Goal: Information Seeking & Learning: Learn about a topic

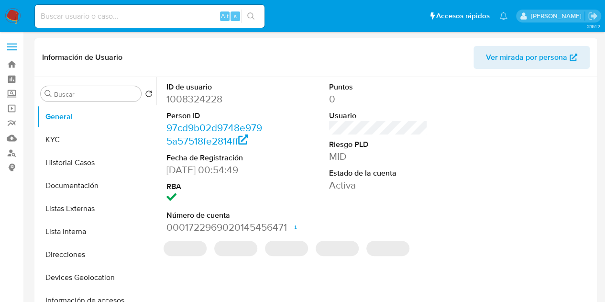
select select "10"
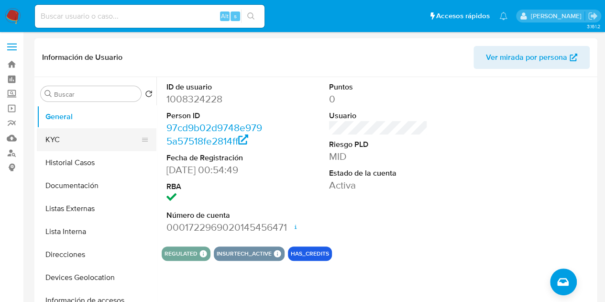
click at [62, 136] on button "KYC" at bounding box center [93, 139] width 112 height 23
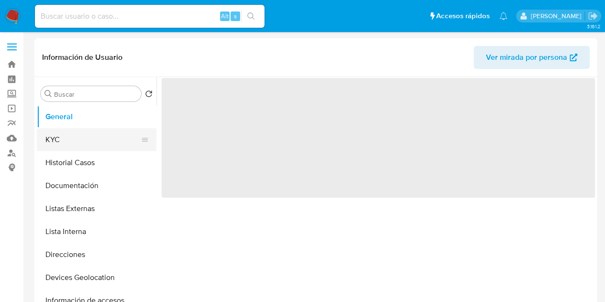
select select "10"
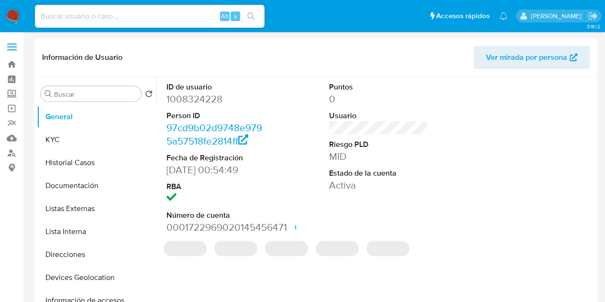
click at [70, 21] on input at bounding box center [150, 16] width 230 height 12
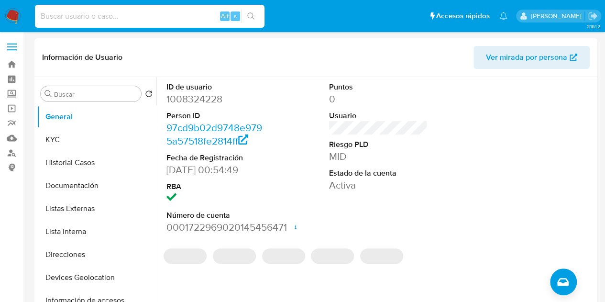
paste input "1833300924"
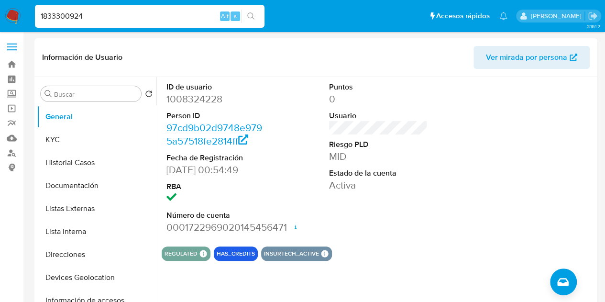
type input "1833300924"
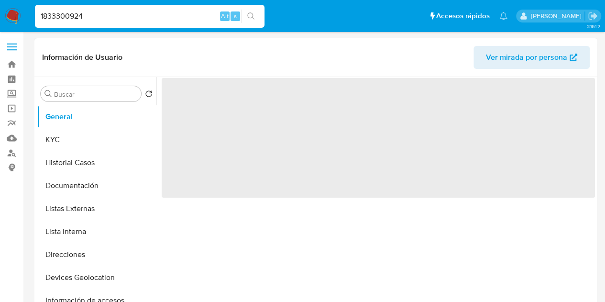
select select "10"
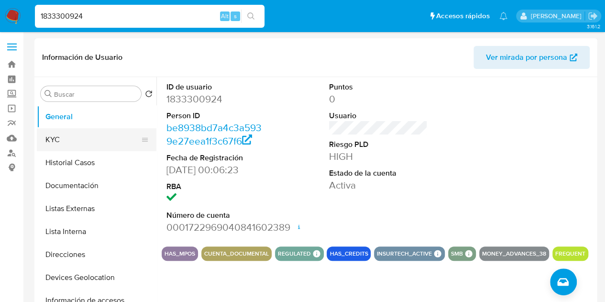
click at [80, 140] on button "KYC" at bounding box center [93, 139] width 112 height 23
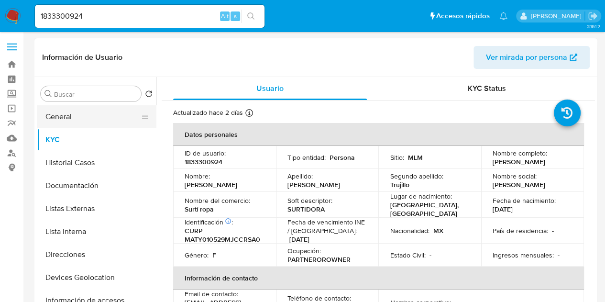
click at [64, 114] on button "General" at bounding box center [93, 116] width 112 height 23
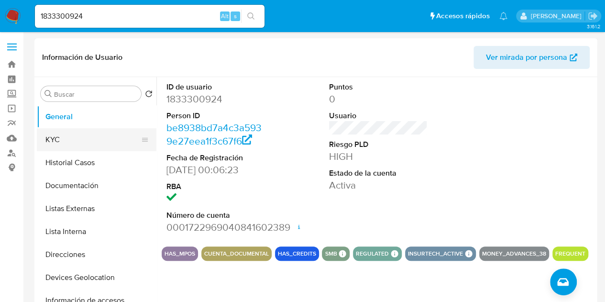
click at [66, 129] on button "KYC" at bounding box center [93, 139] width 112 height 23
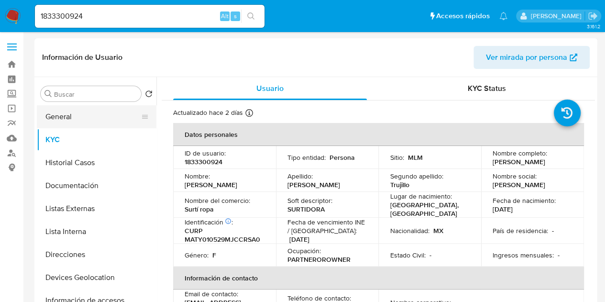
click at [78, 117] on button "General" at bounding box center [93, 116] width 112 height 23
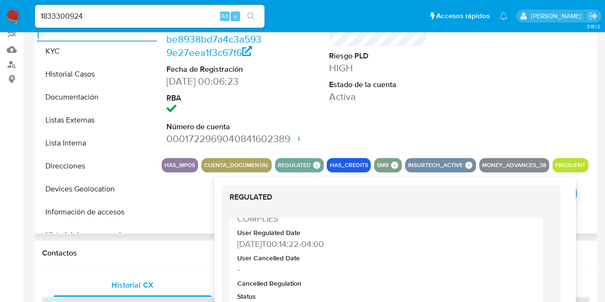
scroll to position [54, 0]
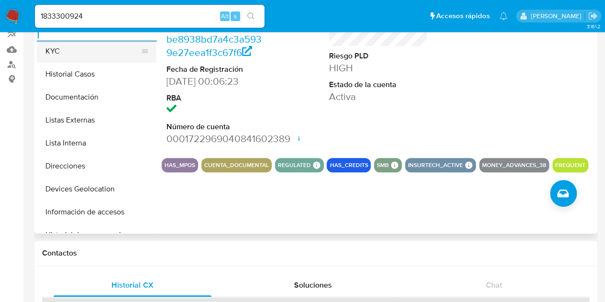
click at [73, 51] on button "KYC" at bounding box center [93, 51] width 112 height 23
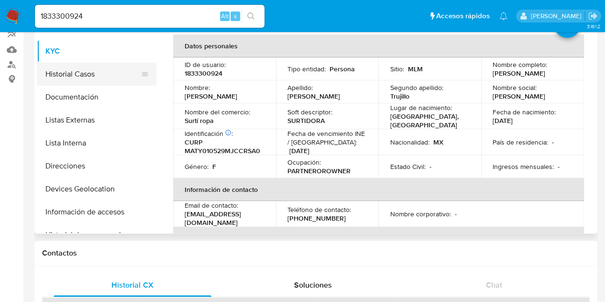
click at [88, 68] on button "Historial Casos" at bounding box center [93, 74] width 112 height 23
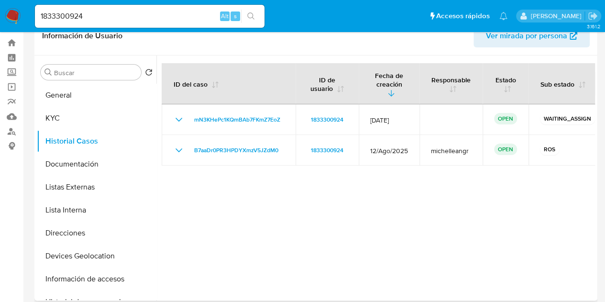
scroll to position [22, 0]
click at [93, 99] on button "General" at bounding box center [93, 94] width 112 height 23
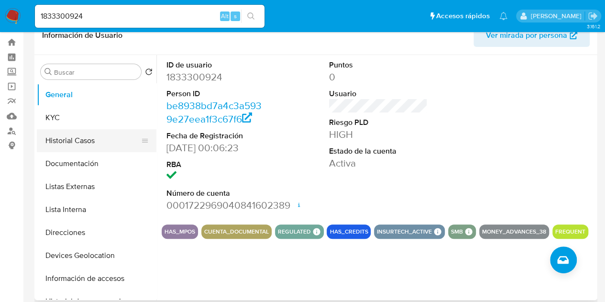
click at [84, 136] on button "Historial Casos" at bounding box center [93, 140] width 112 height 23
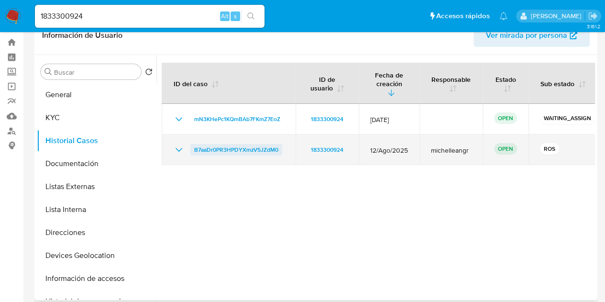
click at [237, 144] on span "B7aaDr0PR3HPDYXmzV5JZdM0" at bounding box center [236, 149] width 84 height 11
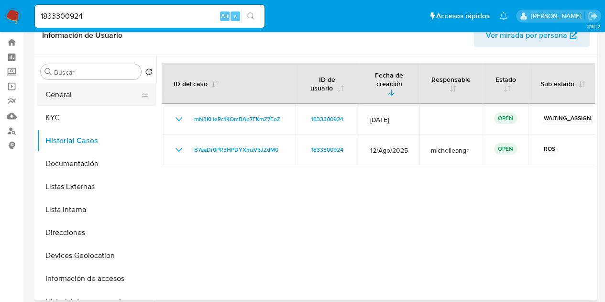
click at [93, 102] on button "General" at bounding box center [93, 94] width 112 height 23
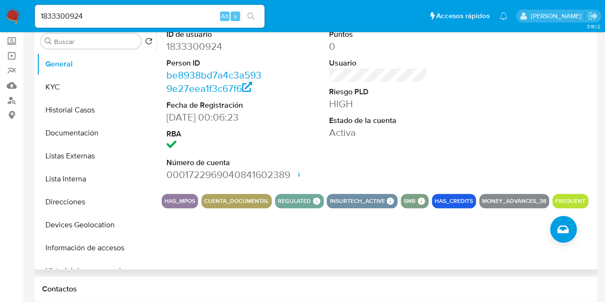
scroll to position [10, 0]
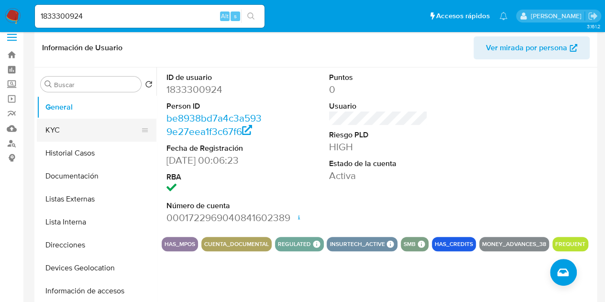
click at [70, 130] on button "KYC" at bounding box center [93, 130] width 112 height 23
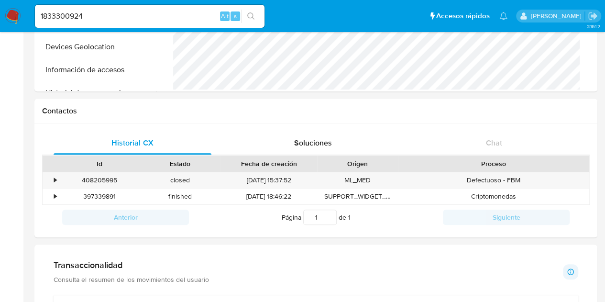
scroll to position [231, 0]
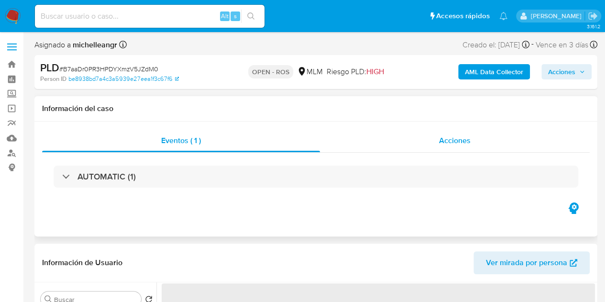
click at [446, 141] on span "Acciones" at bounding box center [455, 140] width 32 height 11
select select "10"
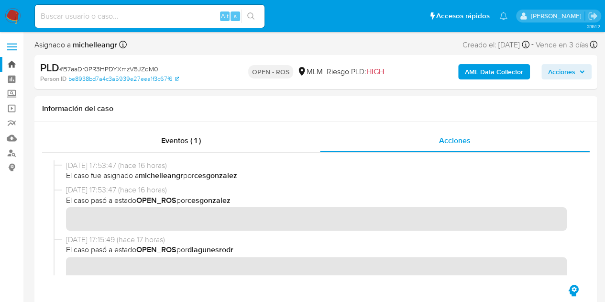
click at [19, 66] on link "Bandeja" at bounding box center [57, 64] width 114 height 15
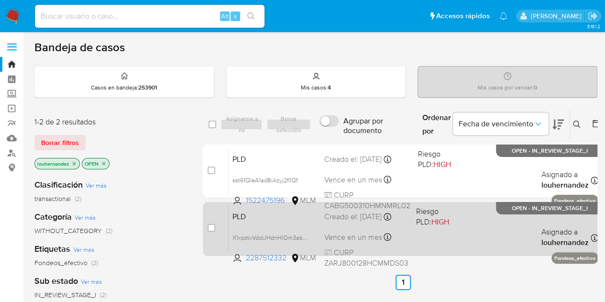
click at [360, 235] on span "Vence en un mes" at bounding box center [353, 237] width 58 height 11
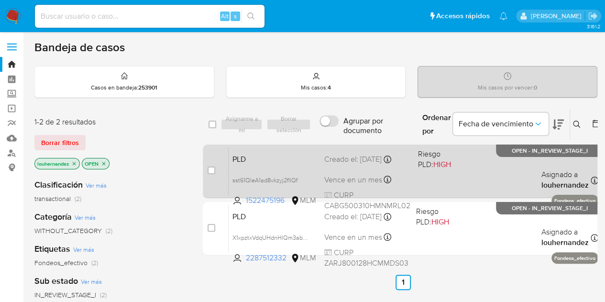
click at [315, 160] on span "PLD" at bounding box center [274, 158] width 84 height 12
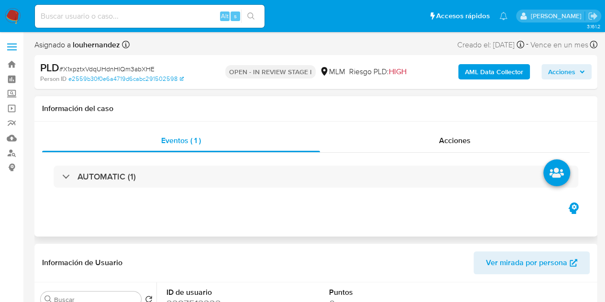
select select "10"
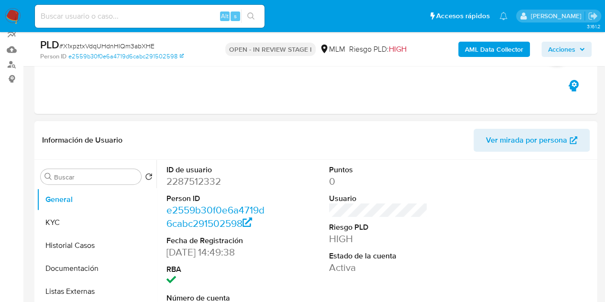
scroll to position [89, 0]
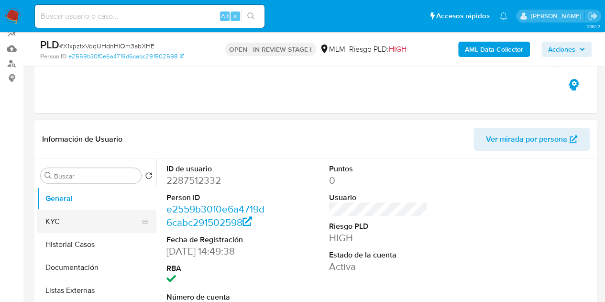
click at [83, 219] on button "KYC" at bounding box center [93, 221] width 112 height 23
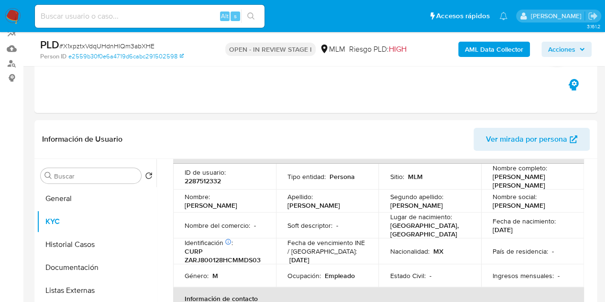
scroll to position [64, 0]
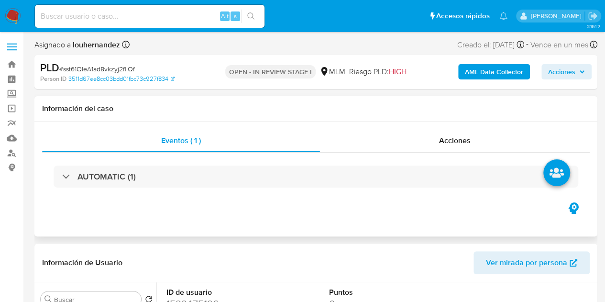
select select "10"
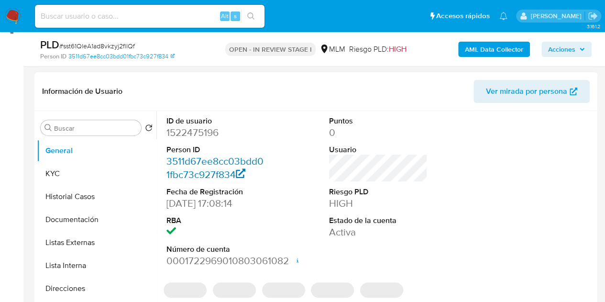
scroll to position [139, 0]
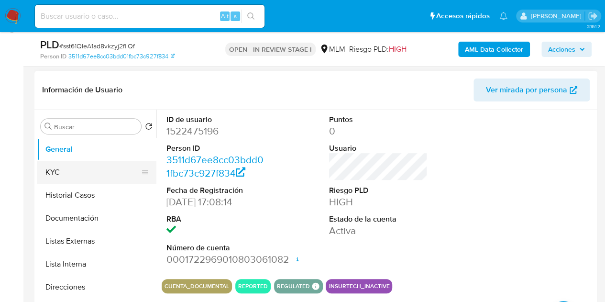
click at [67, 176] on button "KYC" at bounding box center [93, 172] width 112 height 23
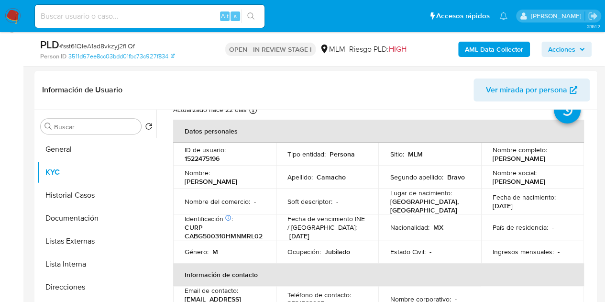
scroll to position [0, 0]
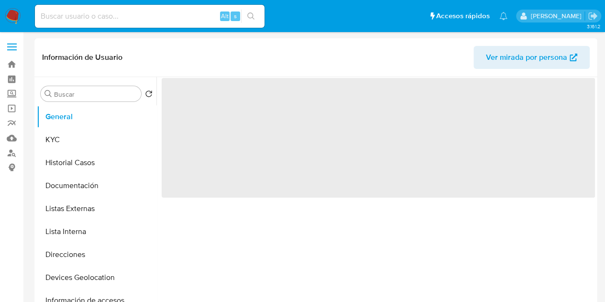
select select "10"
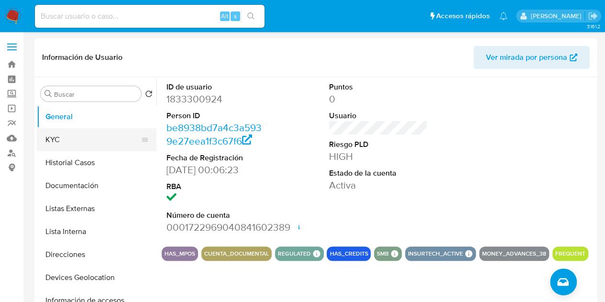
click at [69, 139] on button "KYC" at bounding box center [93, 139] width 112 height 23
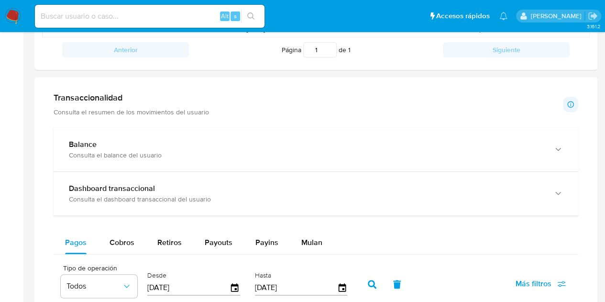
scroll to position [400, 0]
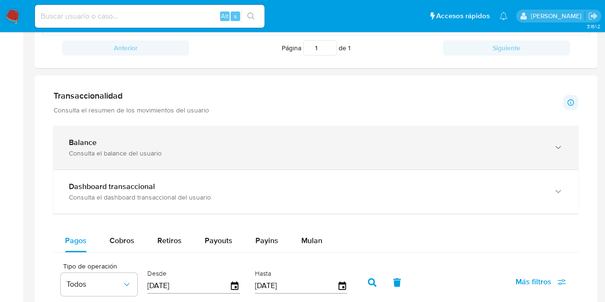
click at [264, 138] on div "Balance" at bounding box center [306, 143] width 475 height 10
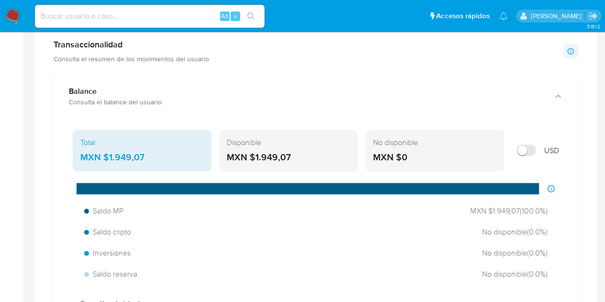
scroll to position [451, 0]
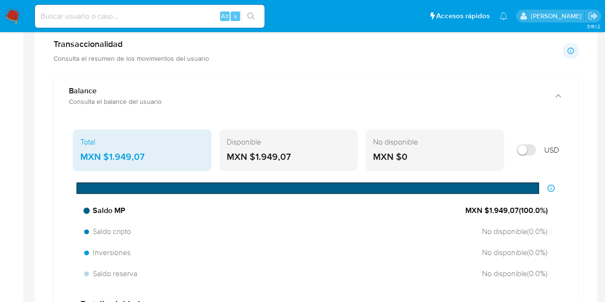
drag, startPoint x: 488, startPoint y: 209, endPoint x: 517, endPoint y: 211, distance: 29.7
click at [517, 211] on span "MXN $1.949,07 ( 100.0 %)" at bounding box center [506, 210] width 82 height 11
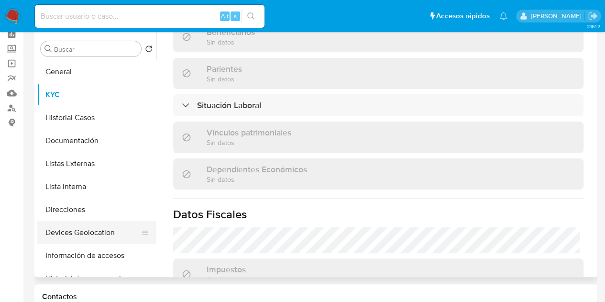
scroll to position [42, 0]
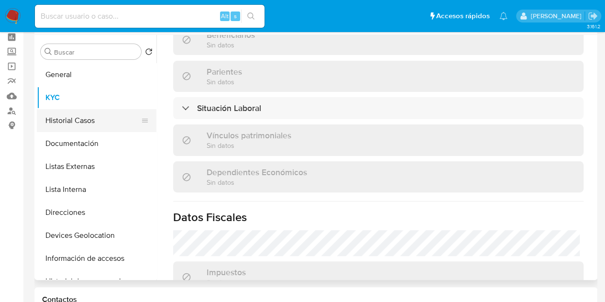
click at [98, 121] on button "Historial Casos" at bounding box center [93, 120] width 112 height 23
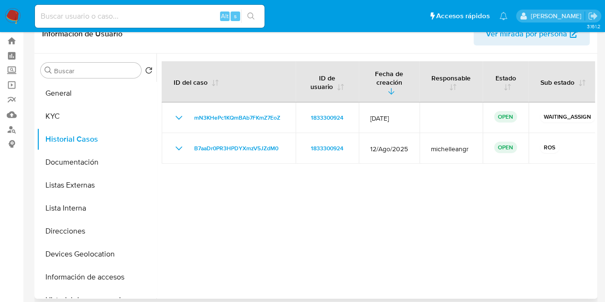
scroll to position [23, 0]
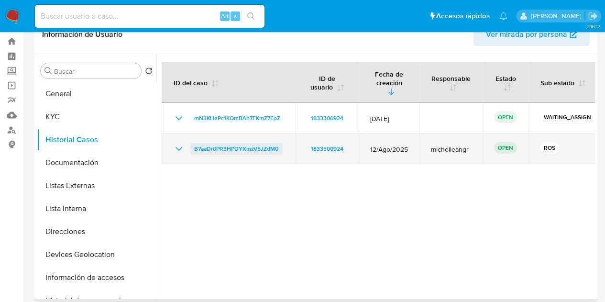
click at [224, 143] on span "B7aaDr0PR3HPDYXmzV5JZdM0" at bounding box center [236, 148] width 84 height 11
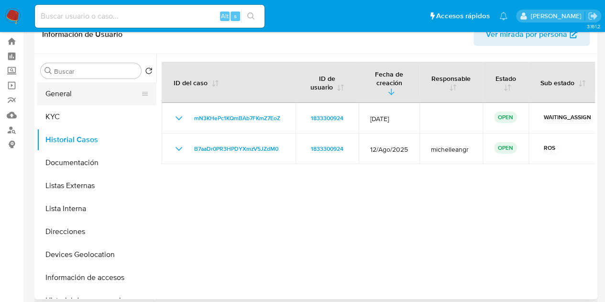
click at [95, 95] on button "General" at bounding box center [93, 93] width 112 height 23
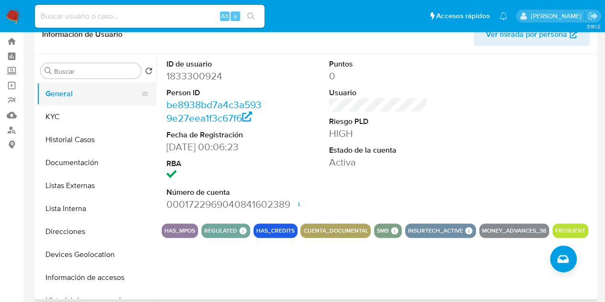
scroll to position [0, 0]
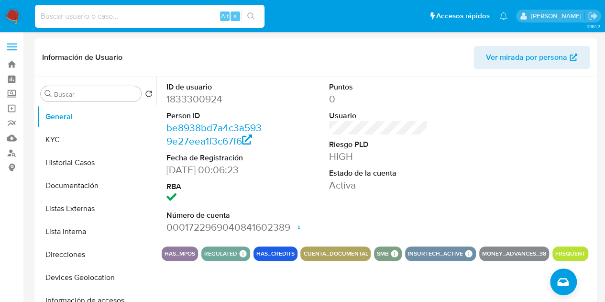
click at [99, 13] on input at bounding box center [150, 16] width 230 height 12
click at [9, 64] on link "Bandeja" at bounding box center [57, 64] width 114 height 15
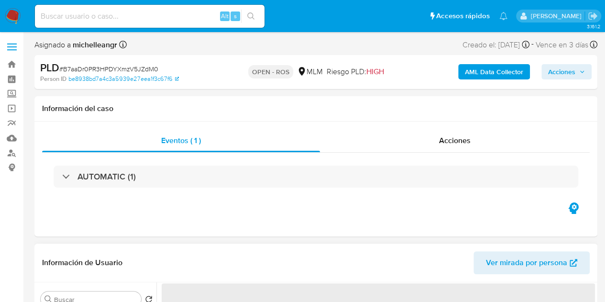
select select "10"
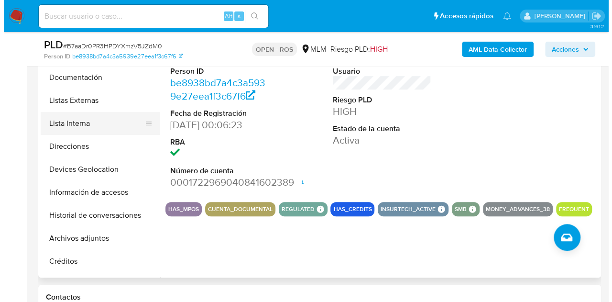
scroll to position [64, 0]
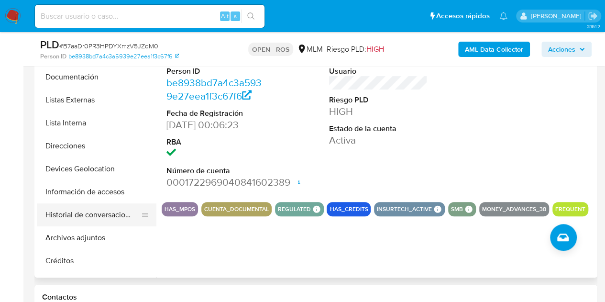
click at [97, 207] on button "Historial de conversaciones" at bounding box center [93, 214] width 112 height 23
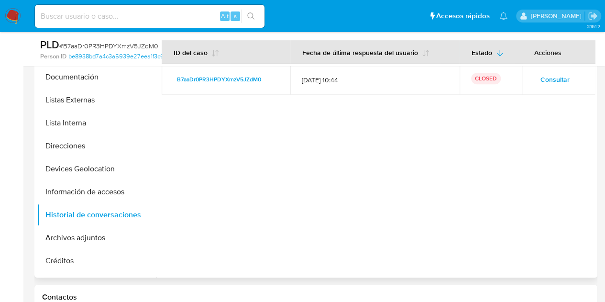
click at [544, 76] on span "Consultar" at bounding box center [554, 79] width 29 height 13
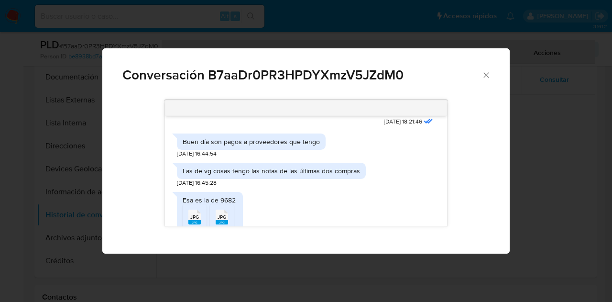
scroll to position [329, 0]
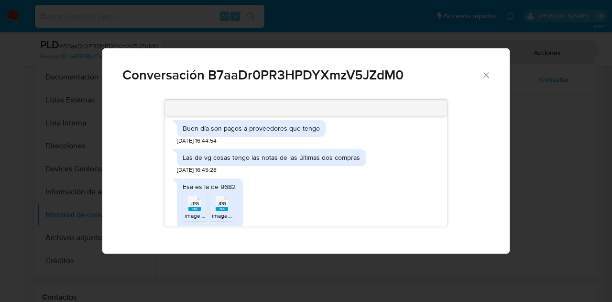
click at [196, 208] on rect "Comunicación" at bounding box center [194, 209] width 12 height 4
click at [230, 205] on div "JPG JPG" at bounding box center [222, 202] width 20 height 19
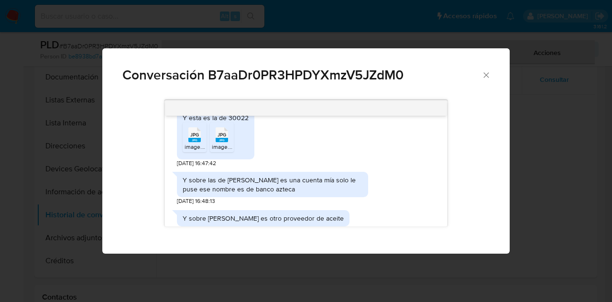
scroll to position [519, 0]
click at [194, 139] on rect "Comunicación" at bounding box center [194, 139] width 12 height 4
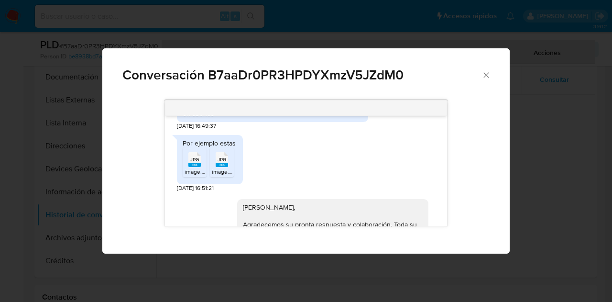
scroll to position [663, 0]
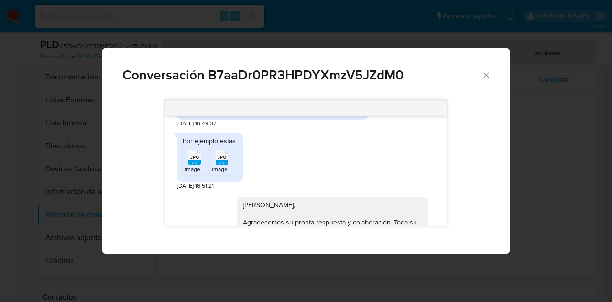
click at [198, 154] on span "JPG" at bounding box center [194, 157] width 9 height 6
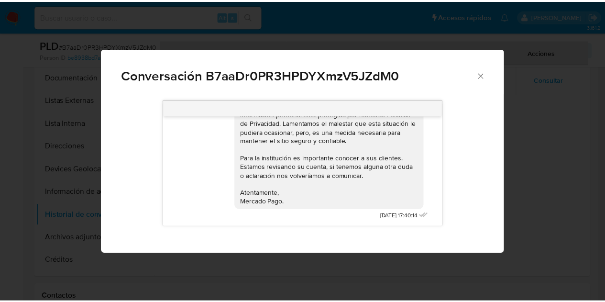
scroll to position [780, 0]
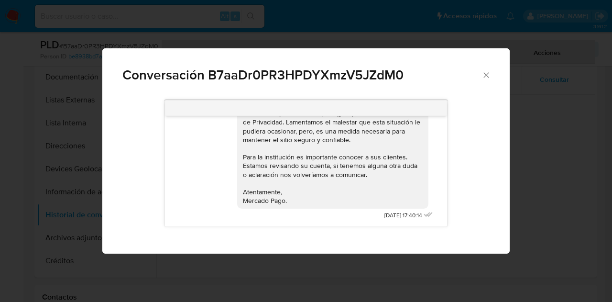
click at [482, 70] on icon "Cerrar" at bounding box center [487, 75] width 10 height 10
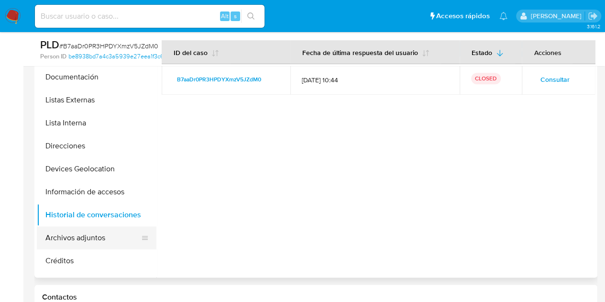
click at [99, 237] on button "Archivos adjuntos" at bounding box center [93, 237] width 112 height 23
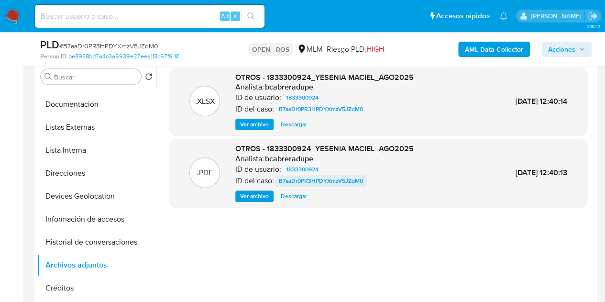
scroll to position [188, 0]
click at [269, 195] on span "Ver archivo" at bounding box center [254, 197] width 29 height 10
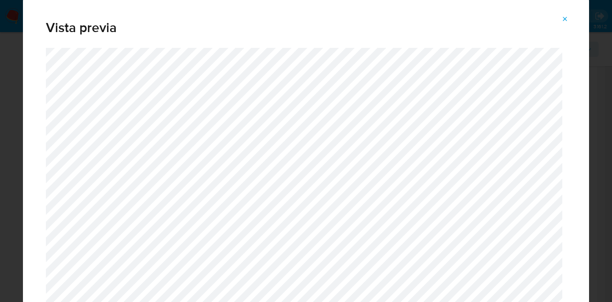
click at [560, 22] on button "Attachment preview" at bounding box center [565, 18] width 21 height 15
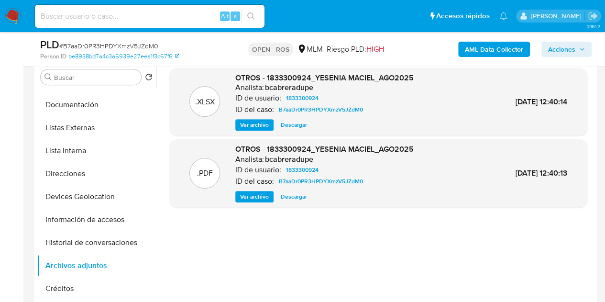
click at [301, 192] on span "Descargar" at bounding box center [294, 197] width 26 height 10
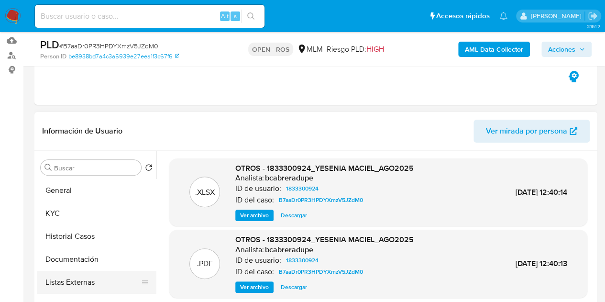
scroll to position [97, 0]
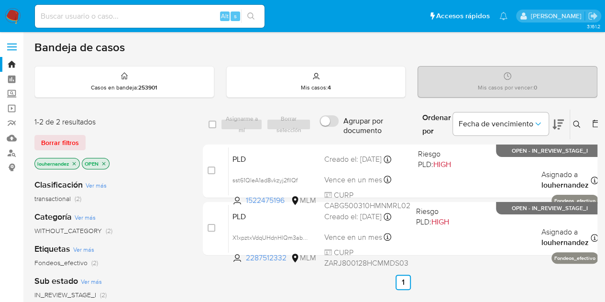
click at [571, 130] on div "Ingrese ID de usuario o caso Buscar Borrar filtros" at bounding box center [578, 125] width 16 height 30
click at [574, 124] on icon at bounding box center [577, 124] width 8 height 8
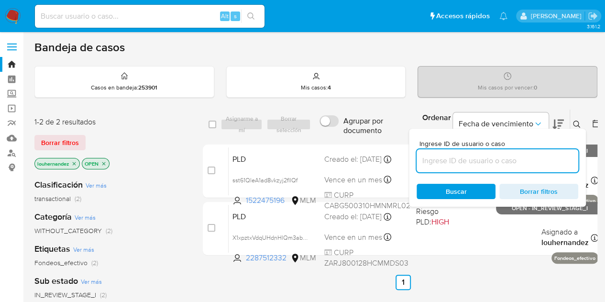
click at [474, 159] on input at bounding box center [497, 160] width 162 height 12
type input "1833300924"
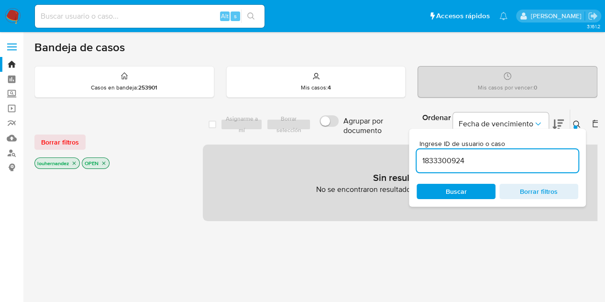
click at [484, 162] on input "1833300924" at bounding box center [497, 160] width 162 height 12
click at [76, 161] on icon "close-filter" at bounding box center [74, 163] width 6 height 6
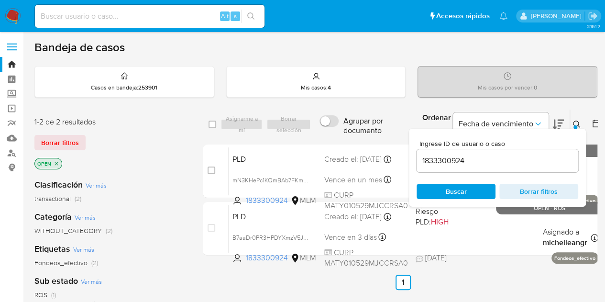
click at [447, 188] on span "Buscar" at bounding box center [456, 191] width 21 height 15
click at [452, 188] on span "Buscar" at bounding box center [456, 191] width 21 height 15
click at [521, 116] on button "Fecha de vencimiento" at bounding box center [501, 123] width 96 height 23
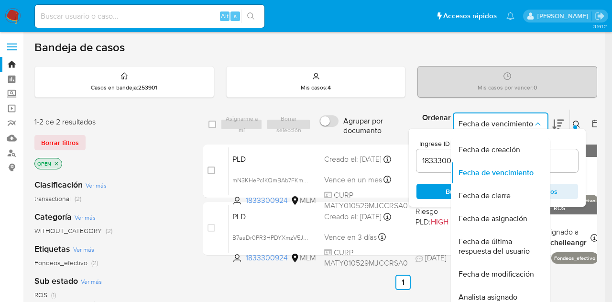
click at [521, 116] on button "Fecha de vencimiento" at bounding box center [501, 123] width 96 height 23
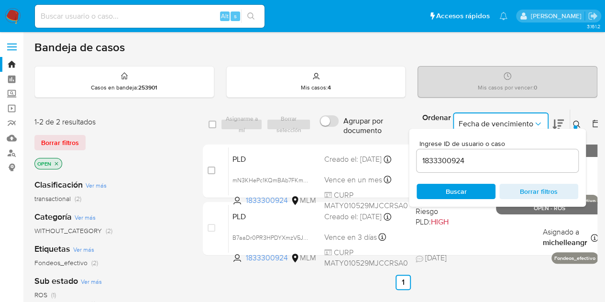
click at [573, 125] on icon at bounding box center [577, 124] width 8 height 8
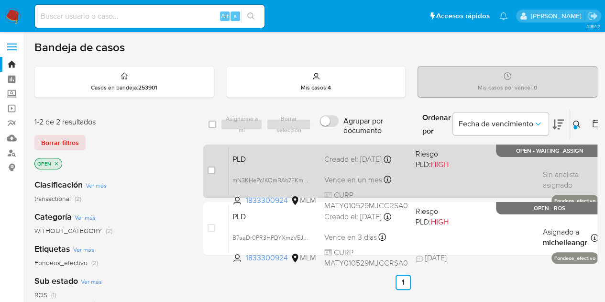
click at [426, 174] on div "PLD mN3KHePc1KQmBAb7FKmZ7EoZ 1833300924 MLM Riesgo PLD: HIGH Creado el: [DATE] …" at bounding box center [414, 171] width 370 height 48
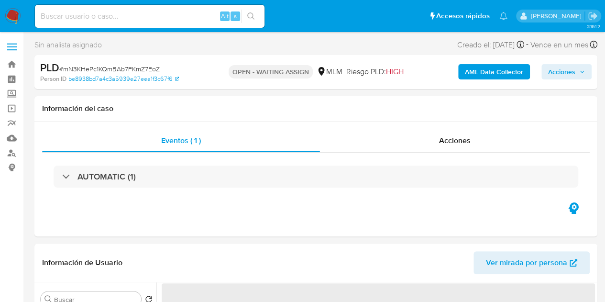
select select "10"
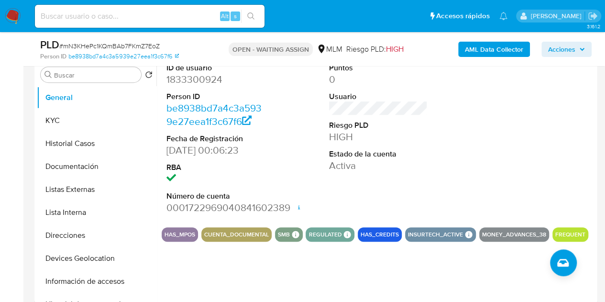
scroll to position [188, 0]
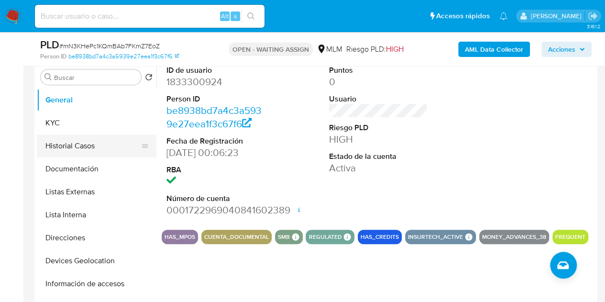
click at [85, 148] on button "Historial Casos" at bounding box center [93, 145] width 112 height 23
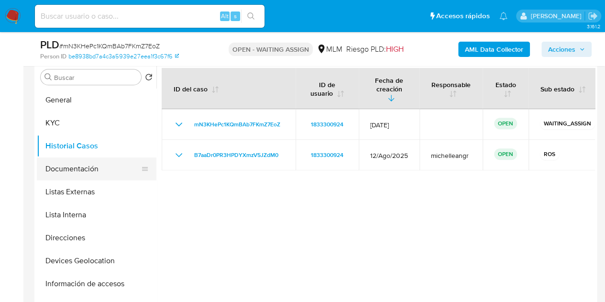
click at [75, 164] on button "Documentación" at bounding box center [93, 168] width 112 height 23
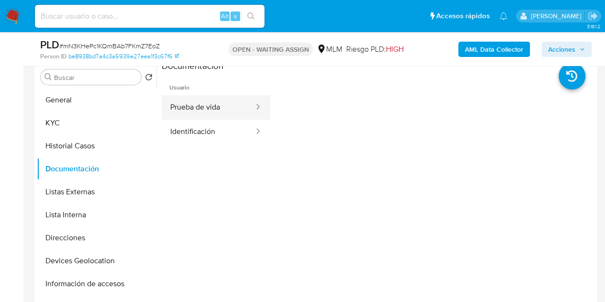
click at [233, 113] on button "Prueba de vida" at bounding box center [208, 107] width 93 height 24
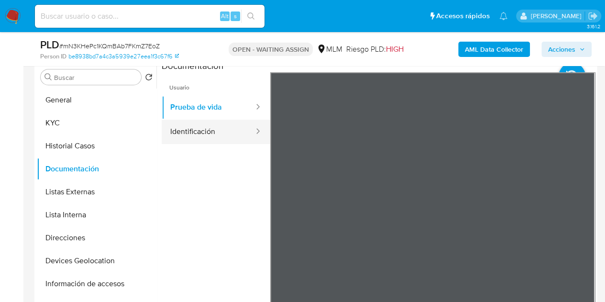
click at [215, 136] on button "Identificación" at bounding box center [208, 132] width 93 height 24
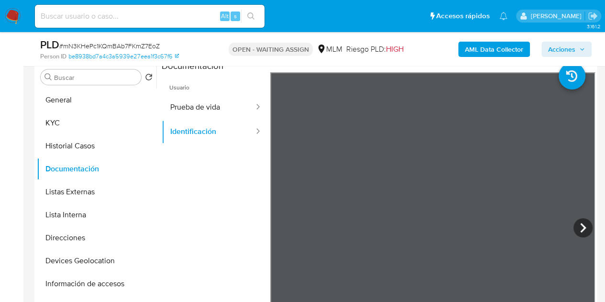
click at [192, 100] on button "Prueba de vida" at bounding box center [208, 107] width 93 height 24
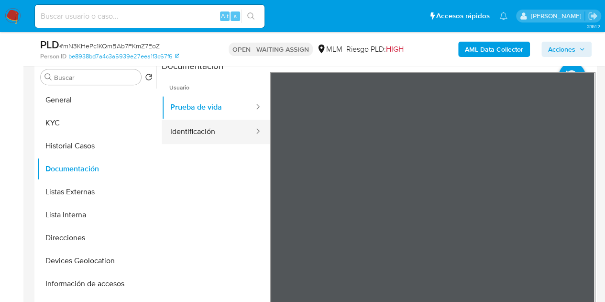
click at [184, 131] on button "Identificación" at bounding box center [208, 132] width 93 height 24
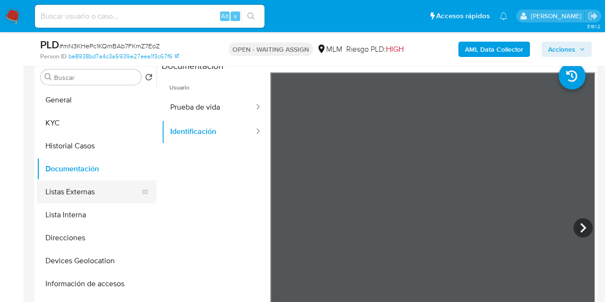
click at [59, 192] on button "Listas Externas" at bounding box center [93, 191] width 112 height 23
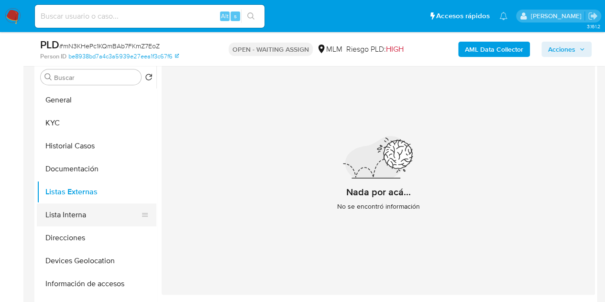
click at [72, 208] on button "Lista Interna" at bounding box center [93, 214] width 112 height 23
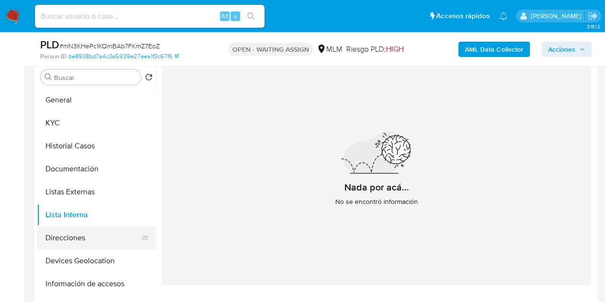
click at [63, 235] on button "Direcciones" at bounding box center [93, 237] width 112 height 23
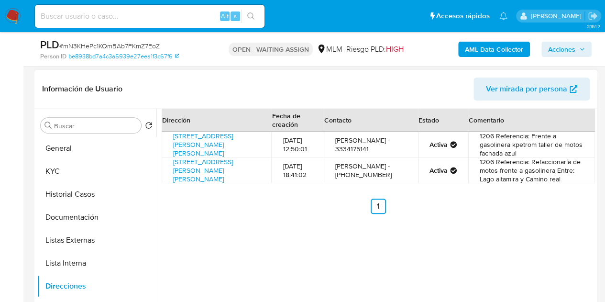
scroll to position [139, 0]
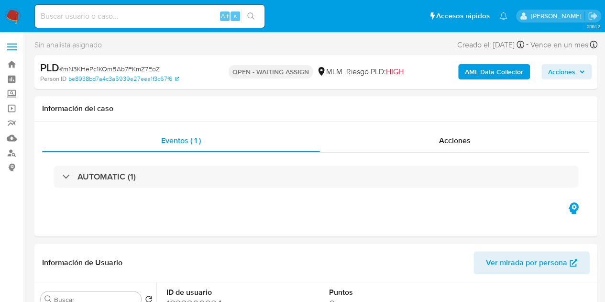
select select "10"
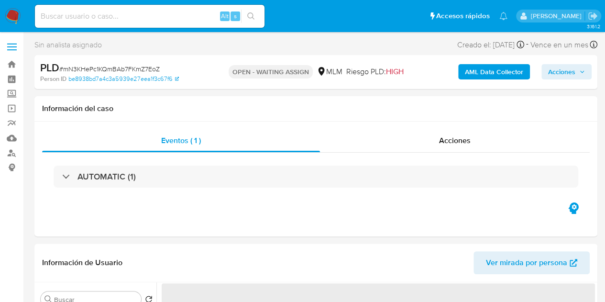
select select "10"
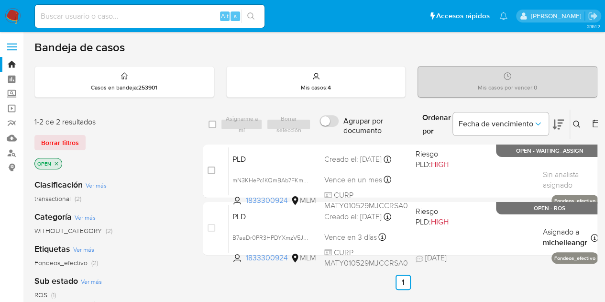
click at [578, 121] on icon at bounding box center [577, 124] width 8 height 8
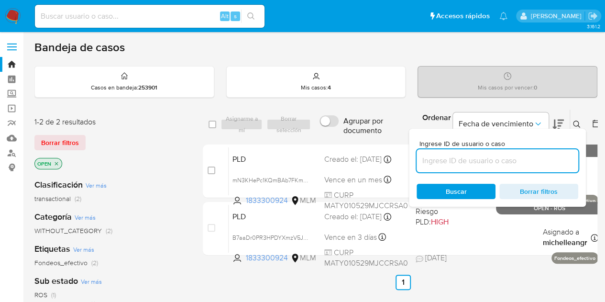
click at [457, 154] on input at bounding box center [497, 160] width 162 height 12
click at [127, 149] on div "1-2 de 2 resultados Borrar filtros OPEN" at bounding box center [110, 144] width 153 height 55
click at [575, 133] on div "Ingrese ID de usuario o caso Buscar Borrar filtros" at bounding box center [497, 168] width 177 height 78
click at [578, 126] on icon at bounding box center [577, 124] width 8 height 8
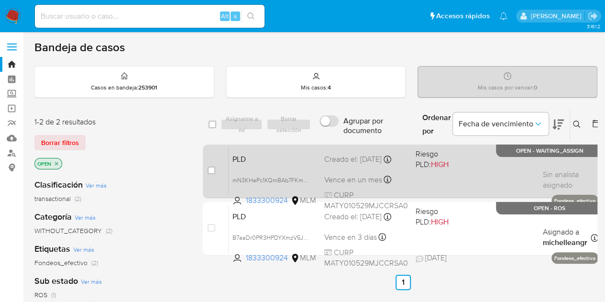
click at [414, 170] on div "PLD mN3KHePc1KQmBAb7FKmZ7EoZ 1833300924 MLM Riesgo PLD: HIGH Creado el: 12/09/2…" at bounding box center [414, 171] width 370 height 48
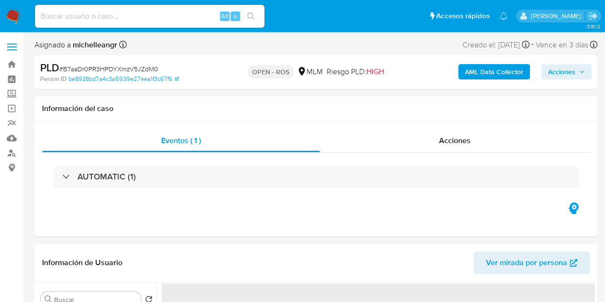
select select "10"
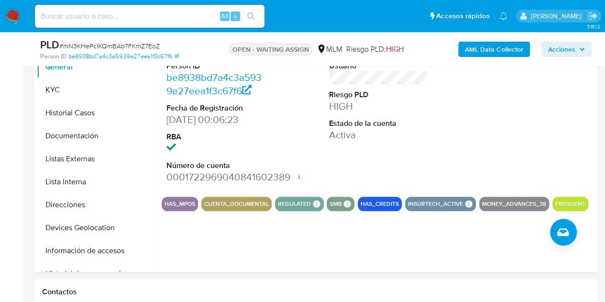
scroll to position [226, 0]
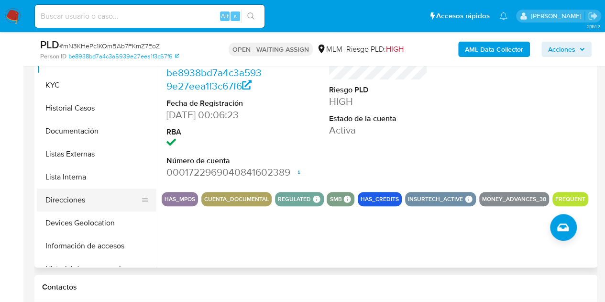
click at [64, 198] on button "Direcciones" at bounding box center [93, 199] width 112 height 23
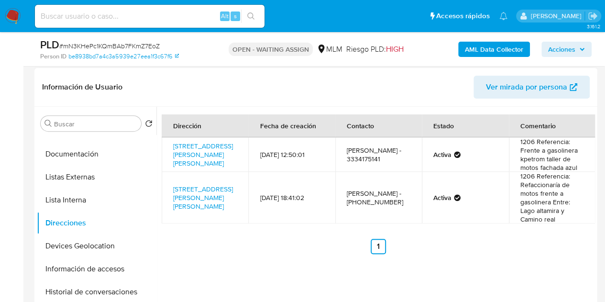
scroll to position [142, 0]
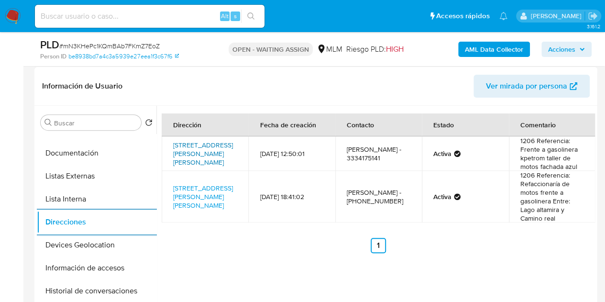
click at [201, 151] on link "Lago Alvarado # 1206, Tlajomulco De Zúñiga, Jalisco, 45645, Mexico 1206" at bounding box center [203, 153] width 60 height 27
drag, startPoint x: 238, startPoint y: 163, endPoint x: 174, endPoint y: 143, distance: 67.1
click at [174, 143] on td "Lago Alvarado # 1206, Tlajomulco De Zúñiga, Jalisco, 45645, Mexico 1206" at bounding box center [205, 153] width 87 height 34
copy link "Lago Alvarado # 1206, Tlajomulco De Zúñiga, Jalisco, 45645, Mexico 1206"
click at [198, 151] on link "Lago Alvarado # 1206, Tlajomulco De Zúñiga, Jalisco, 45645, Mexico 1206" at bounding box center [203, 153] width 60 height 27
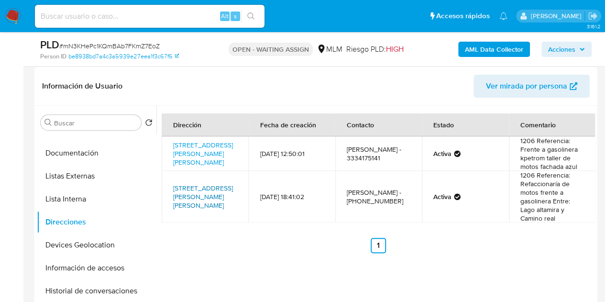
click at [203, 190] on link "Lago Alvarado 1206, Tlajomulco De Zúñiga, Jalisco, 45645, Mexico 1206" at bounding box center [203, 196] width 60 height 27
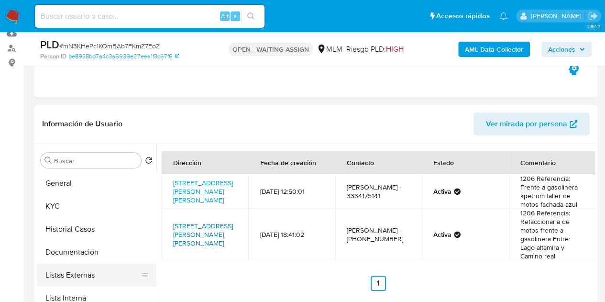
scroll to position [104, 0]
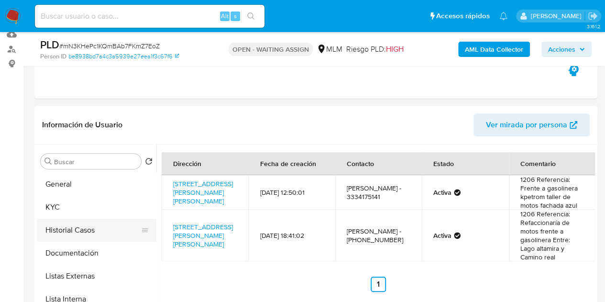
click at [76, 219] on button "Historial Casos" at bounding box center [93, 230] width 112 height 23
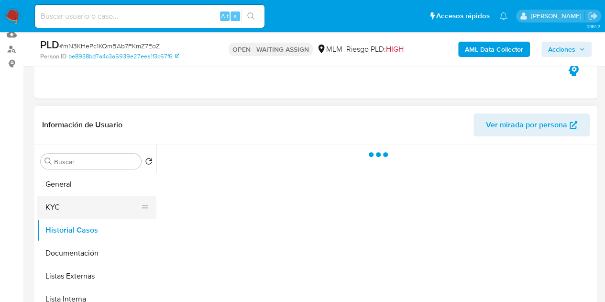
click at [86, 206] on button "KYC" at bounding box center [93, 207] width 112 height 23
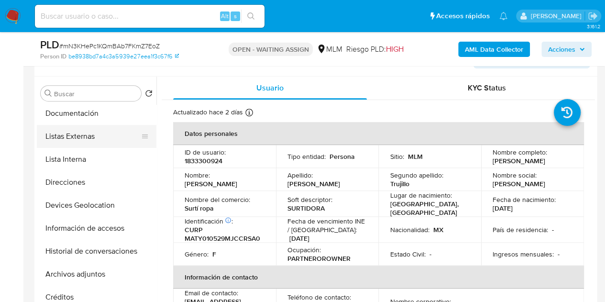
scroll to position [72, 0]
click at [91, 233] on button "Información de accesos" at bounding box center [93, 227] width 112 height 23
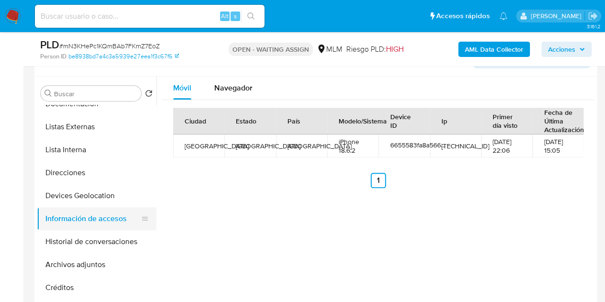
scroll to position [82, 0]
click at [74, 184] on button "Devices Geolocation" at bounding box center [93, 194] width 112 height 23
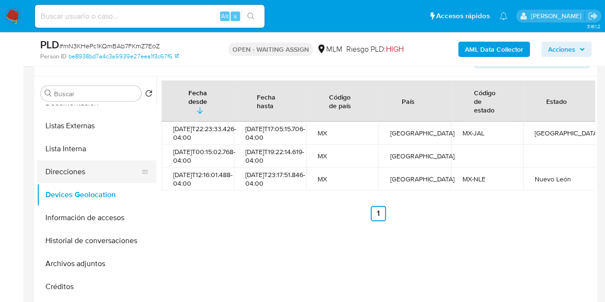
click at [70, 167] on button "Direcciones" at bounding box center [93, 171] width 112 height 23
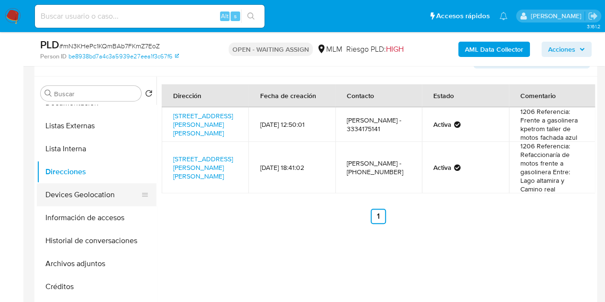
click at [111, 192] on button "Devices Geolocation" at bounding box center [93, 194] width 112 height 23
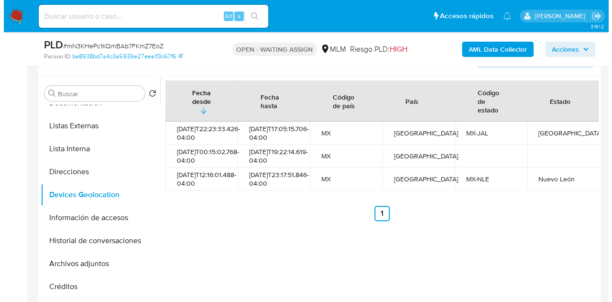
scroll to position [153, 0]
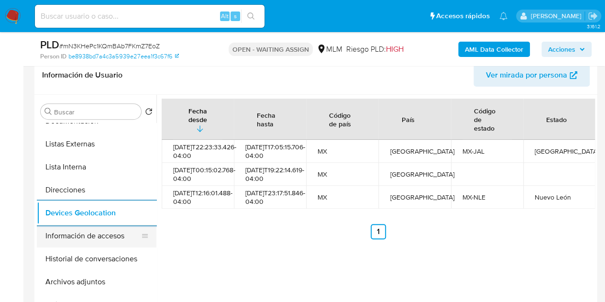
click at [109, 232] on button "Información de accesos" at bounding box center [93, 235] width 112 height 23
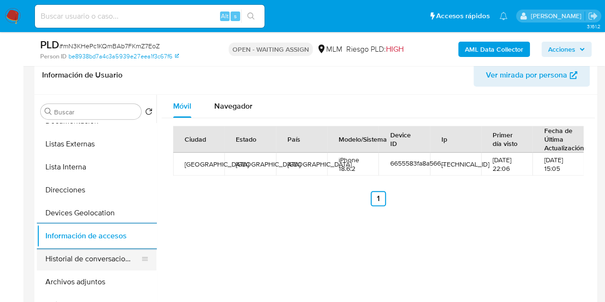
click at [90, 251] on button "Historial de conversaciones" at bounding box center [93, 258] width 112 height 23
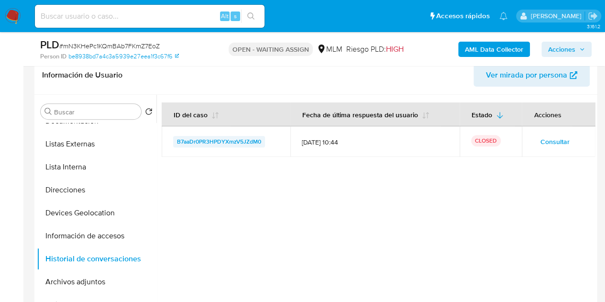
click at [243, 142] on span "B7aaDr0PR3HPDYXmzV5JZdM0" at bounding box center [219, 141] width 84 height 11
click at [562, 139] on span "Consultar" at bounding box center [554, 141] width 29 height 13
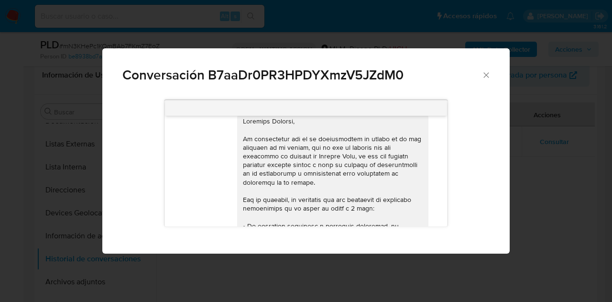
scroll to position [10, 0]
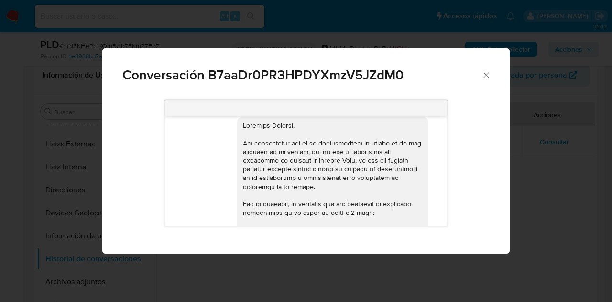
click at [484, 74] on icon "Cerrar" at bounding box center [485, 74] width 5 height 5
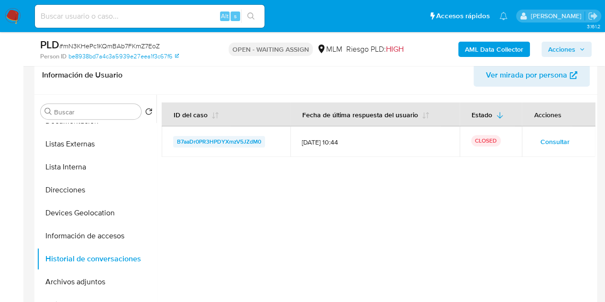
click at [250, 136] on span "B7aaDr0PR3HPDYXmzV5JZdM0" at bounding box center [219, 141] width 84 height 11
click at [545, 145] on span "Consultar" at bounding box center [554, 141] width 29 height 13
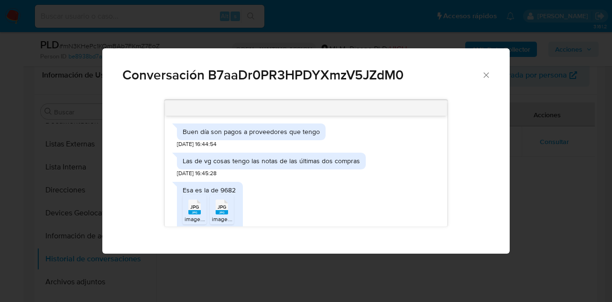
scroll to position [327, 0]
click at [200, 208] on rect "Comunicación" at bounding box center [194, 210] width 12 height 4
click at [228, 206] on div "JPG JPG" at bounding box center [222, 204] width 20 height 19
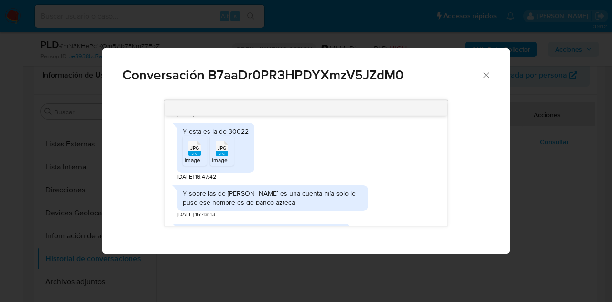
scroll to position [504, 0]
click at [197, 147] on span "JPG" at bounding box center [194, 148] width 9 height 6
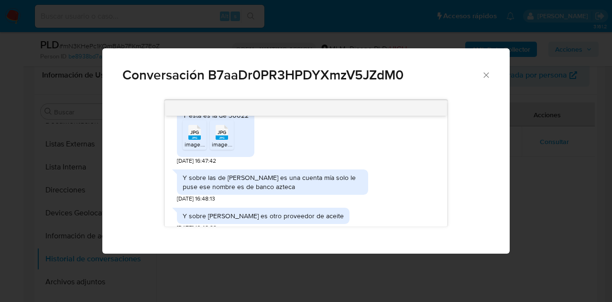
scroll to position [521, 0]
click at [227, 137] on rect "Comunicación" at bounding box center [222, 137] width 12 height 4
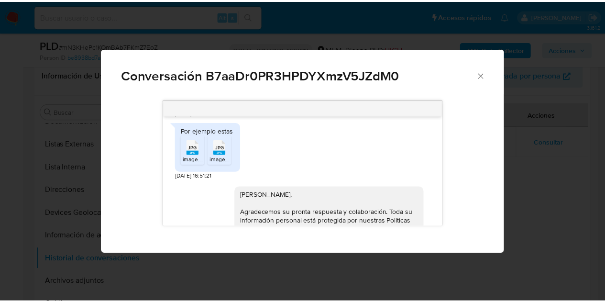
scroll to position [672, 0]
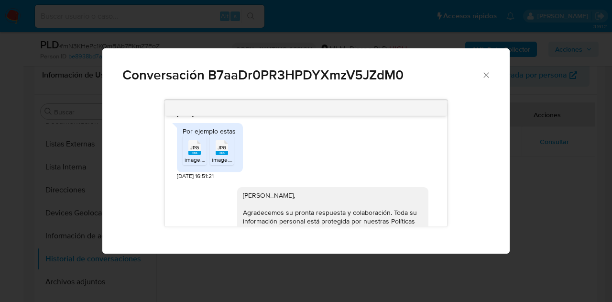
click at [198, 150] on span "JPG" at bounding box center [194, 147] width 9 height 6
click at [219, 152] on rect "Comunicación" at bounding box center [222, 153] width 12 height 4
click at [484, 72] on icon "Cerrar" at bounding box center [487, 75] width 10 height 10
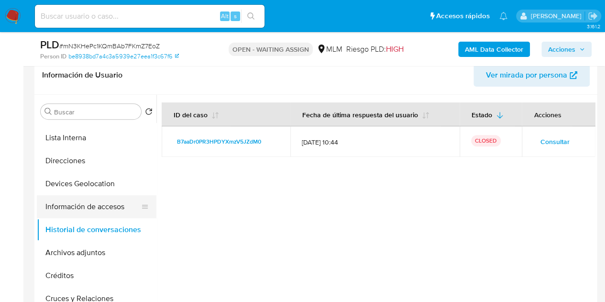
scroll to position [112, 0]
click at [72, 248] on button "Archivos adjuntos" at bounding box center [93, 252] width 112 height 23
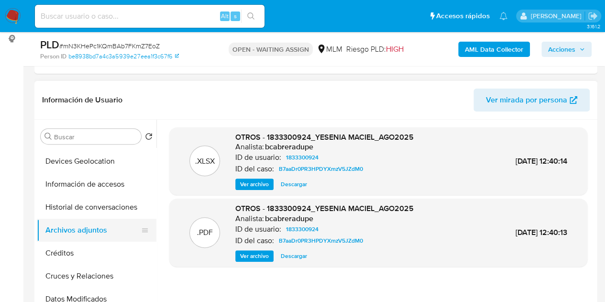
scroll to position [159, 0]
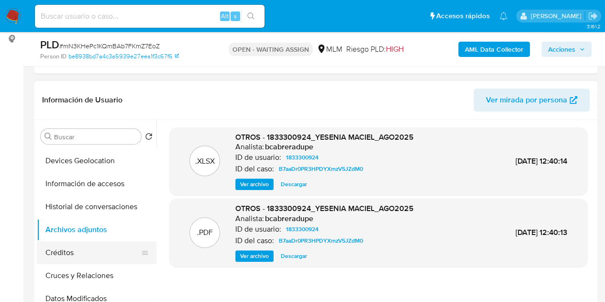
click at [80, 248] on button "Créditos" at bounding box center [93, 252] width 112 height 23
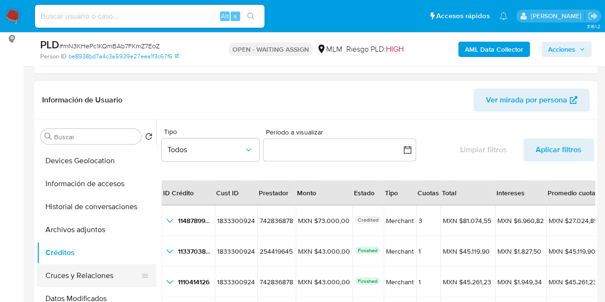
click at [93, 276] on button "Cruces y Relaciones" at bounding box center [93, 275] width 112 height 23
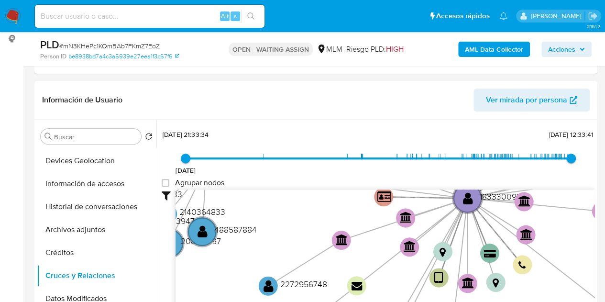
scroll to position [34, 0]
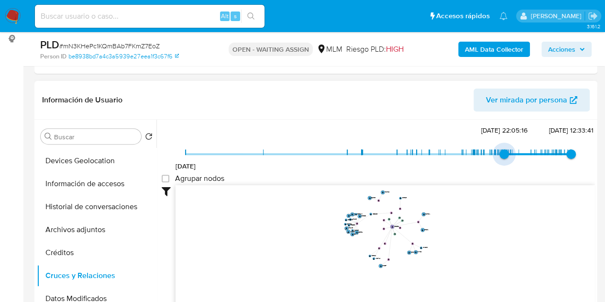
type input "1746123189000"
drag, startPoint x: 189, startPoint y: 157, endPoint x: 501, endPoint y: 149, distance: 311.9
click at [501, 149] on span "1/5/2025, 12:13:09" at bounding box center [505, 154] width 10 height 10
drag, startPoint x: 565, startPoint y: 153, endPoint x: 553, endPoint y: 153, distance: 12.4
click at [553, 153] on span "2/9/2025, 2:10:07" at bounding box center [557, 154] width 10 height 10
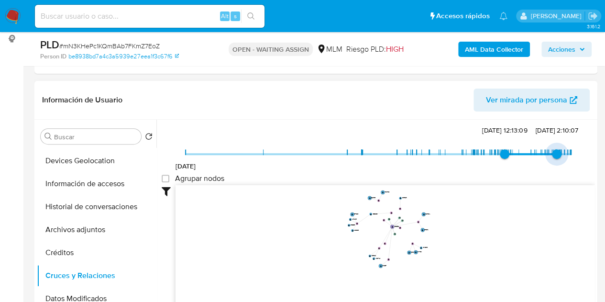
type input "1756612158000"
click at [552, 150] on span "30/8/2025, 21:49:18" at bounding box center [556, 154] width 10 height 10
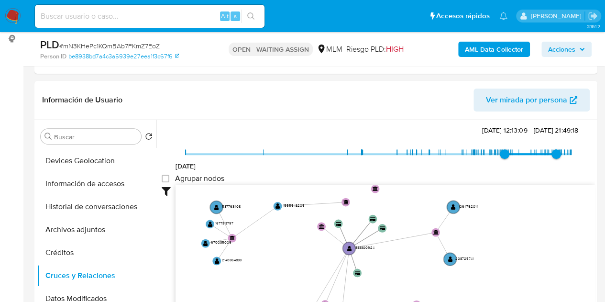
drag, startPoint x: 440, startPoint y: 239, endPoint x: 357, endPoint y: 310, distance: 109.9
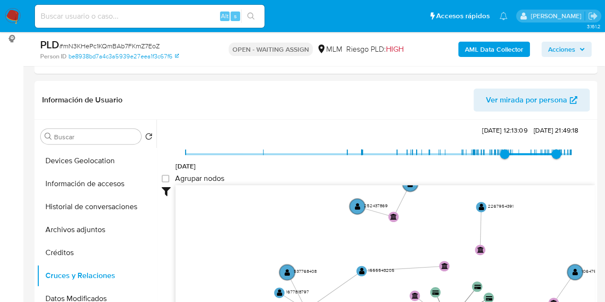
drag, startPoint x: 396, startPoint y: 249, endPoint x: 502, endPoint y: 324, distance: 129.5
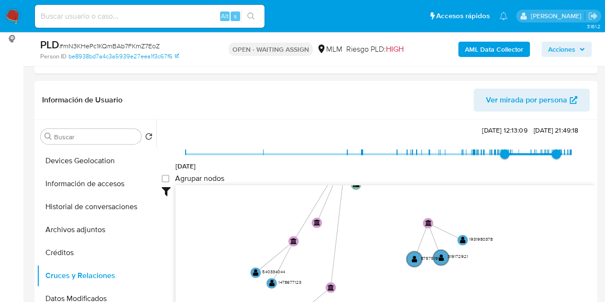
drag, startPoint x: 488, startPoint y: 232, endPoint x: 385, endPoint y: 64, distance: 196.6
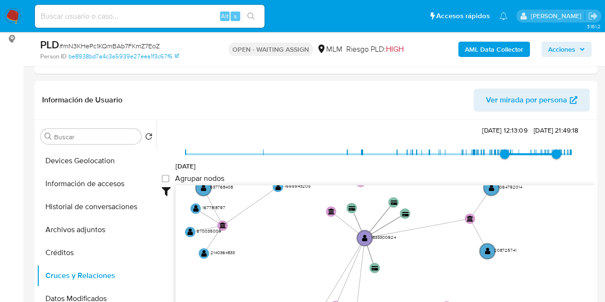
drag, startPoint x: 341, startPoint y: 241, endPoint x: 360, endPoint y: 324, distance: 85.7
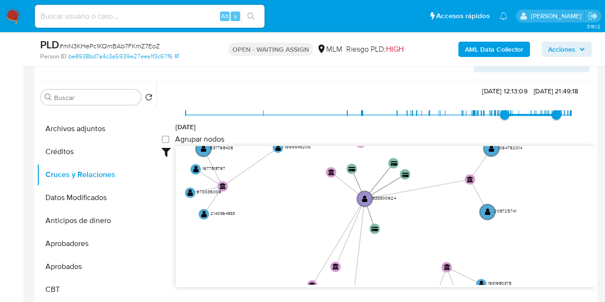
scroll to position [169, 0]
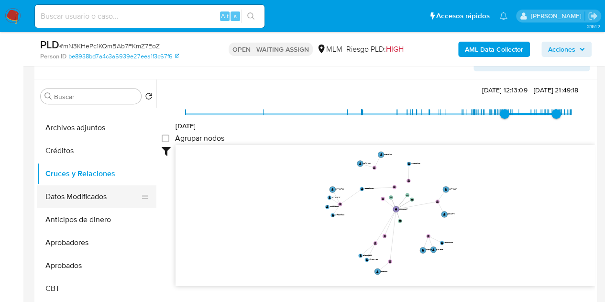
click at [81, 199] on button "Datos Modificados" at bounding box center [93, 196] width 112 height 23
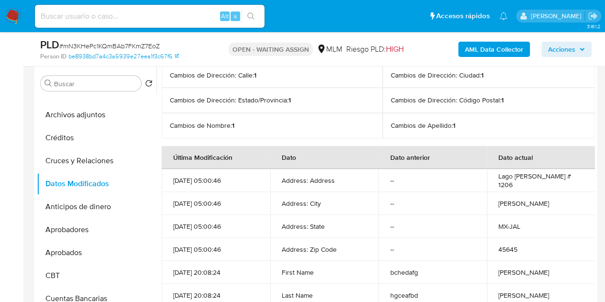
scroll to position [5, 0]
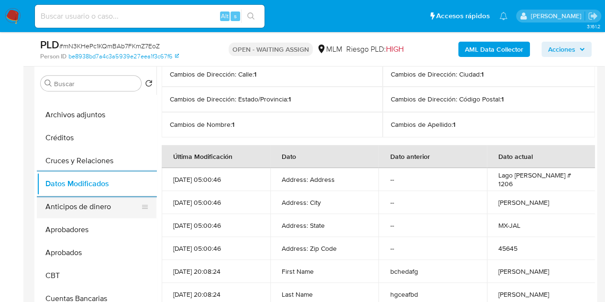
click at [101, 201] on button "Anticipos de dinero" at bounding box center [93, 206] width 112 height 23
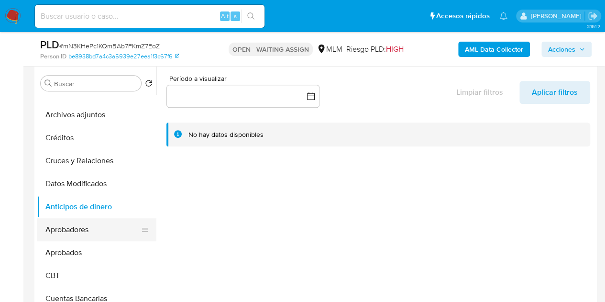
click at [90, 235] on button "Aprobadores" at bounding box center [93, 229] width 112 height 23
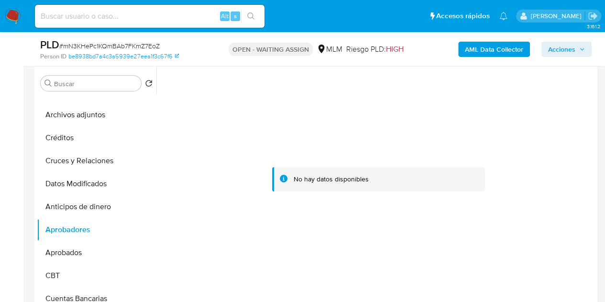
click at [387, 214] on div at bounding box center [378, 179] width 426 height 210
click at [64, 252] on button "Aprobados" at bounding box center [93, 252] width 112 height 23
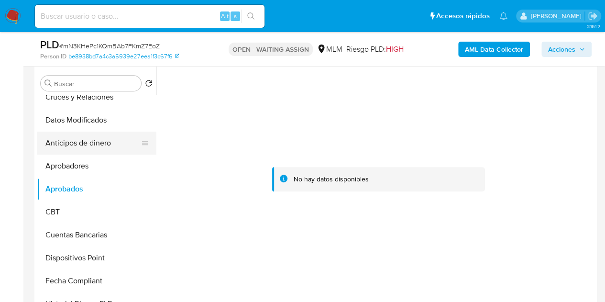
scroll to position [288, 0]
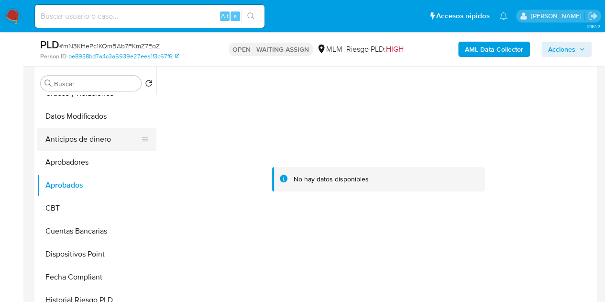
click at [82, 197] on button "CBT" at bounding box center [97, 208] width 120 height 23
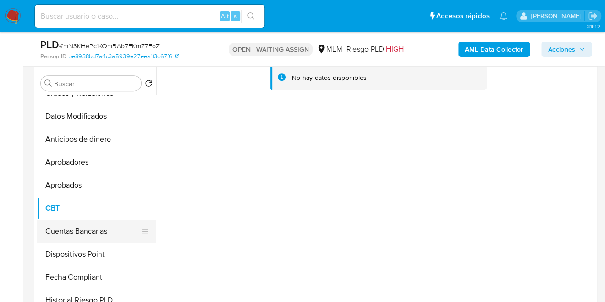
click at [80, 228] on button "Cuentas Bancarias" at bounding box center [93, 230] width 112 height 23
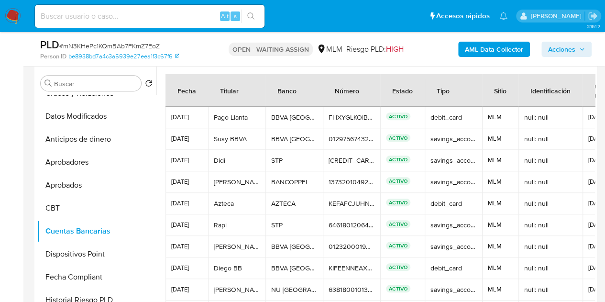
drag, startPoint x: 215, startPoint y: 181, endPoint x: 276, endPoint y: 181, distance: 61.2
click at [276, 181] on tr "02/09/2025 DIEGO ARMANDO IBARRA ALVAREZ DIEGO ARMANDO IBARRA ALVAREZ BANCOPPEL …" at bounding box center [404, 182] width 479 height 22
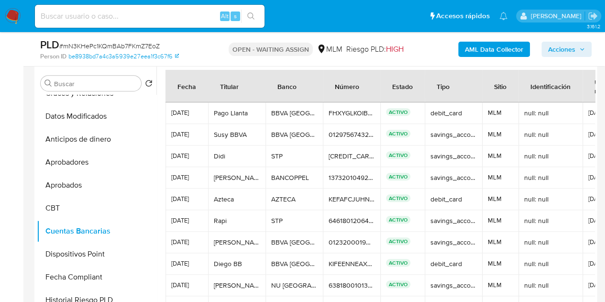
scroll to position [0, 0]
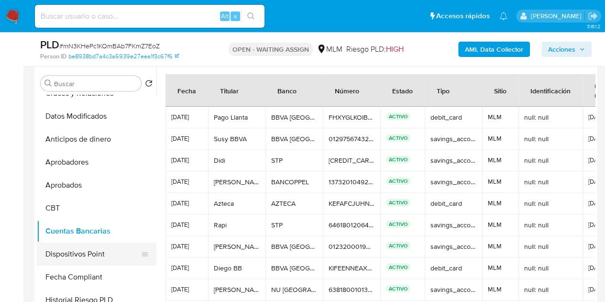
click at [95, 253] on button "Dispositivos Point" at bounding box center [93, 253] width 112 height 23
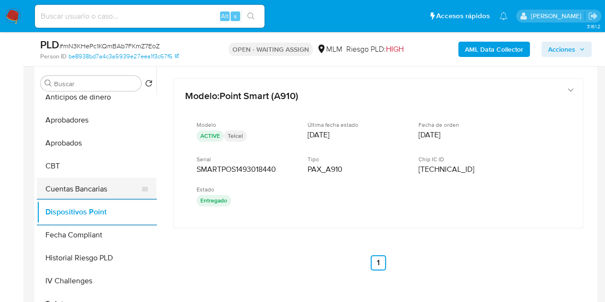
scroll to position [343, 0]
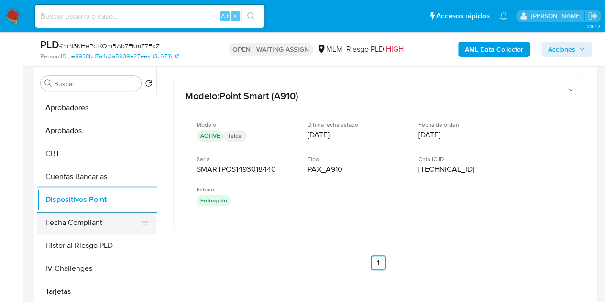
click at [95, 219] on button "Fecha Compliant" at bounding box center [93, 222] width 112 height 23
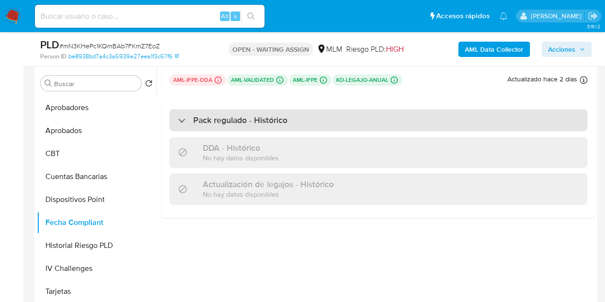
click at [184, 122] on div "Pack regulado - Histórico" at bounding box center [233, 120] width 110 height 11
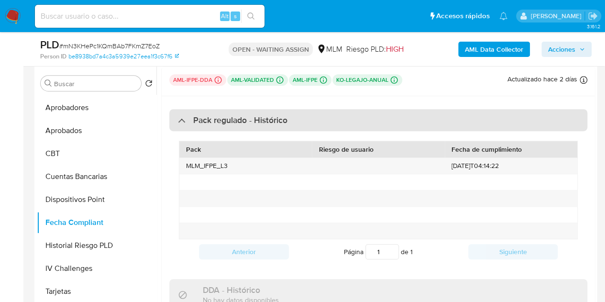
click at [177, 118] on div "Pack regulado - Histórico" at bounding box center [378, 120] width 418 height 22
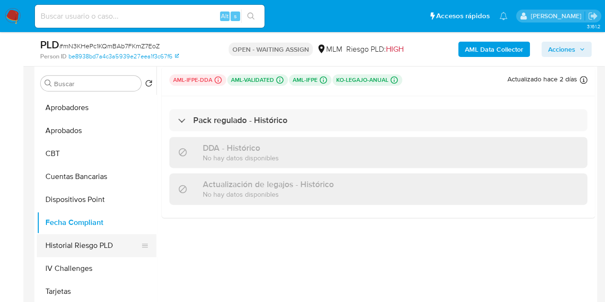
click at [81, 241] on button "Historial Riesgo PLD" at bounding box center [93, 245] width 112 height 23
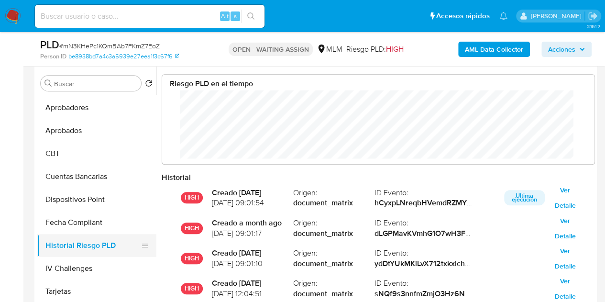
scroll to position [72, 413]
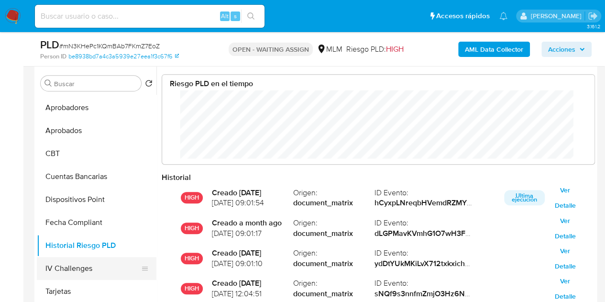
click at [65, 266] on button "IV Challenges" at bounding box center [93, 268] width 112 height 23
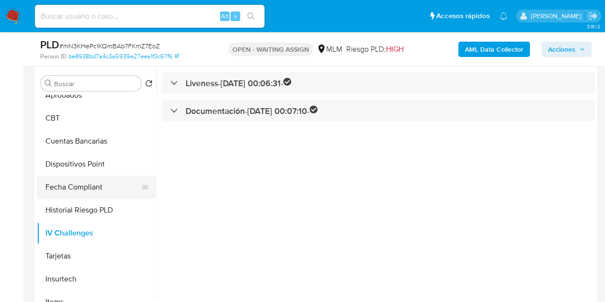
scroll to position [409, 0]
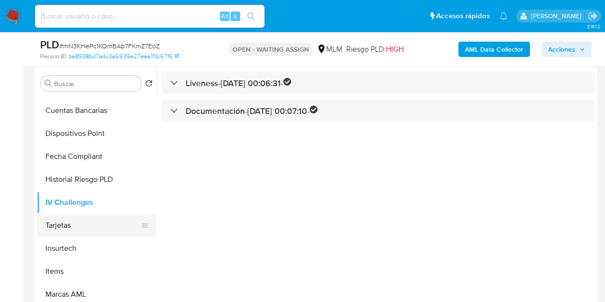
click at [69, 224] on button "Tarjetas" at bounding box center [93, 225] width 112 height 23
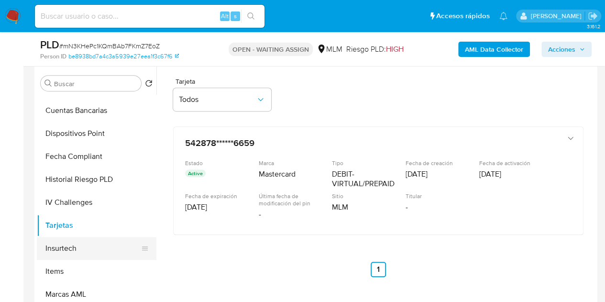
click at [76, 246] on button "Insurtech" at bounding box center [93, 248] width 112 height 23
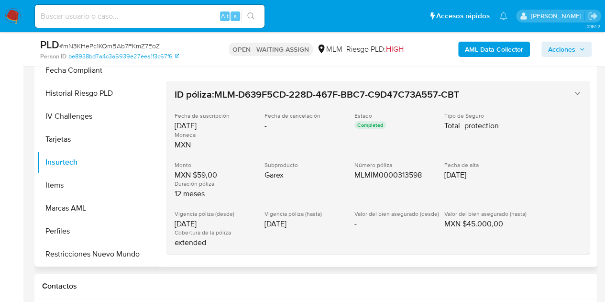
scroll to position [226, 0]
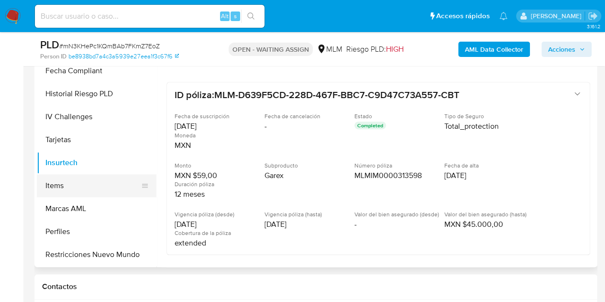
click at [78, 179] on button "Items" at bounding box center [93, 185] width 112 height 23
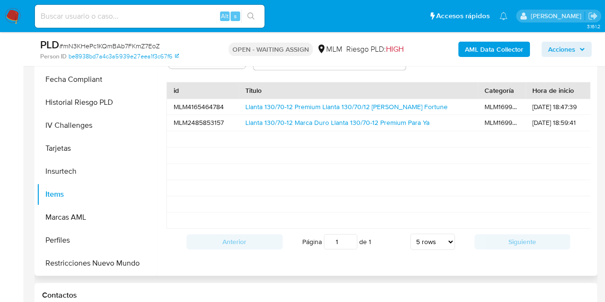
scroll to position [222, 0]
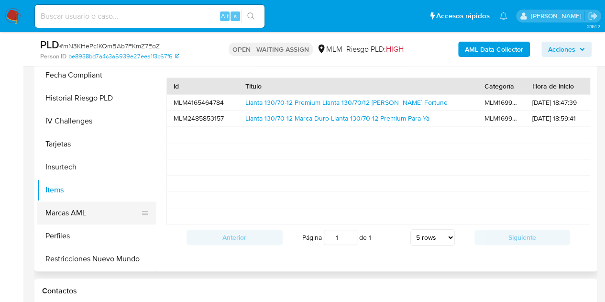
click at [86, 204] on button "Marcas AML" at bounding box center [93, 212] width 112 height 23
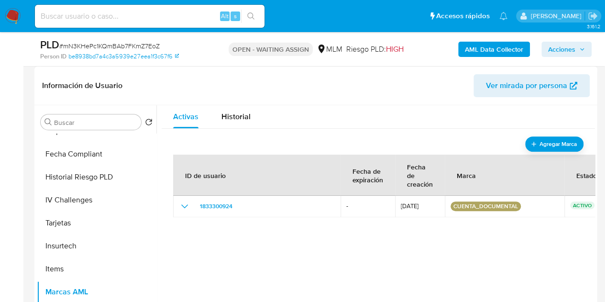
scroll to position [166, 0]
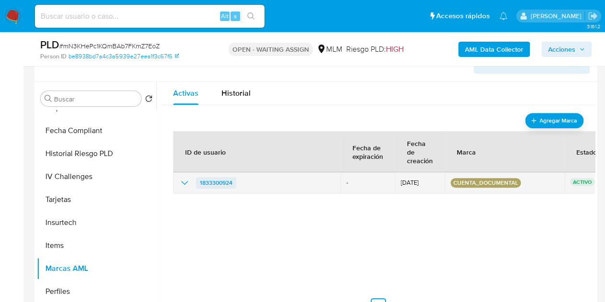
click at [214, 178] on span "1833300924" at bounding box center [216, 182] width 33 height 11
click at [186, 181] on icon "show_hidden_detail_by_id_1833300924" at bounding box center [184, 182] width 11 height 11
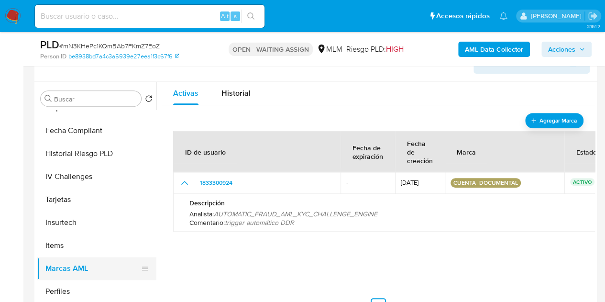
scroll to position [216, 0]
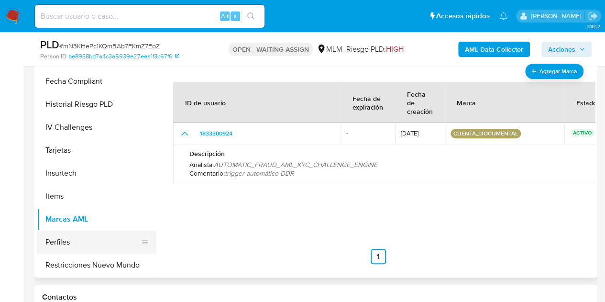
click at [84, 243] on button "Perfiles" at bounding box center [93, 241] width 112 height 23
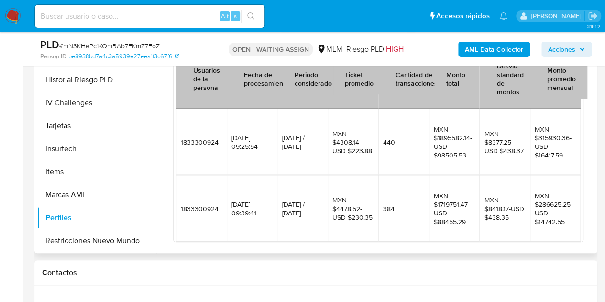
scroll to position [240, 0]
click at [105, 240] on button "Restricciones Nuevo Mundo" at bounding box center [93, 241] width 112 height 23
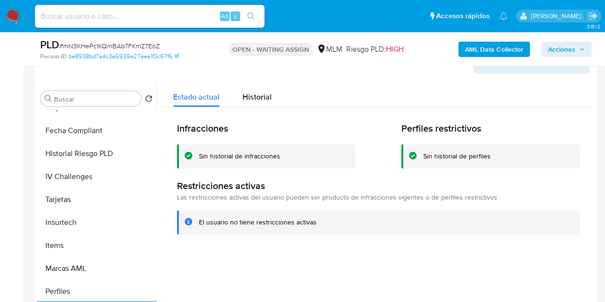
scroll to position [165, 0]
click at [257, 89] on div "Historial" at bounding box center [256, 95] width 29 height 25
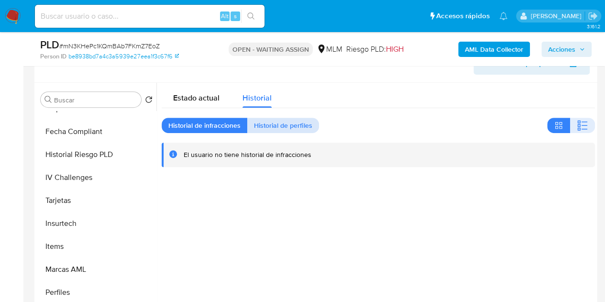
click at [288, 132] on span "Historial de perfiles" at bounding box center [283, 125] width 58 height 13
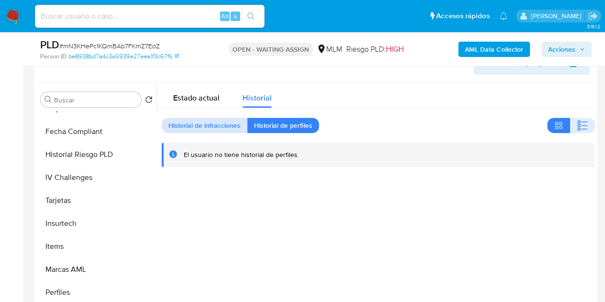
click at [237, 130] on span "Historial de infracciones" at bounding box center [204, 125] width 72 height 13
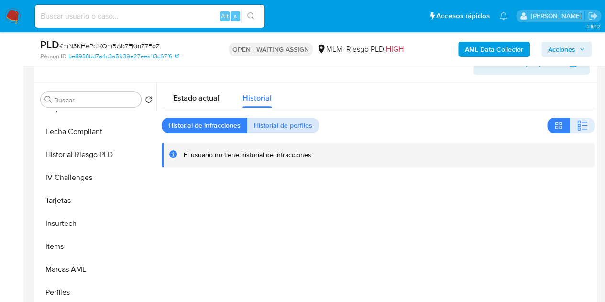
click at [285, 123] on span "Historial de perfiles" at bounding box center [283, 125] width 58 height 13
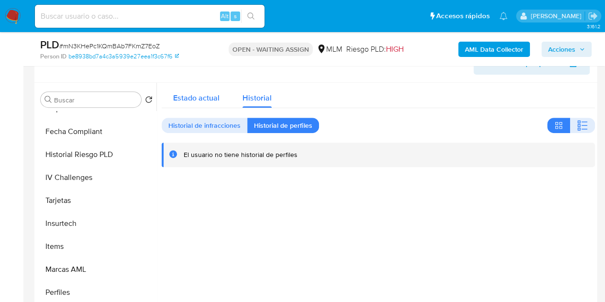
click at [182, 99] on span "Estado actual" at bounding box center [196, 97] width 46 height 11
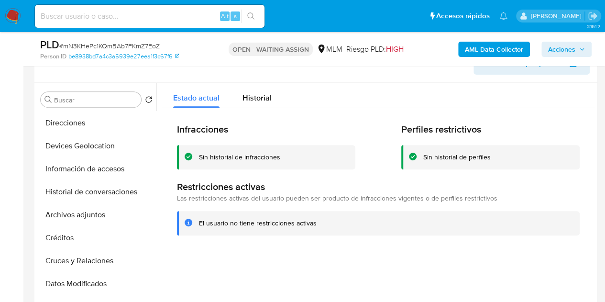
scroll to position [0, 0]
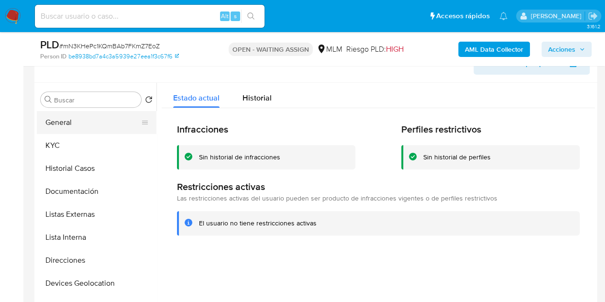
click at [76, 120] on button "General" at bounding box center [93, 122] width 112 height 23
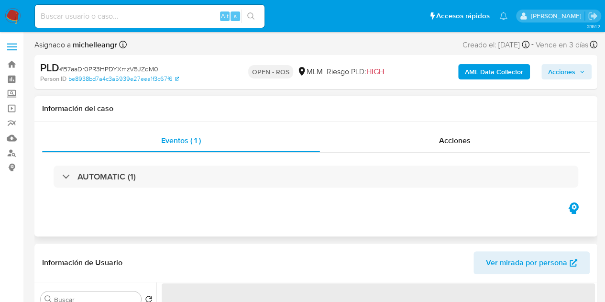
select select "10"
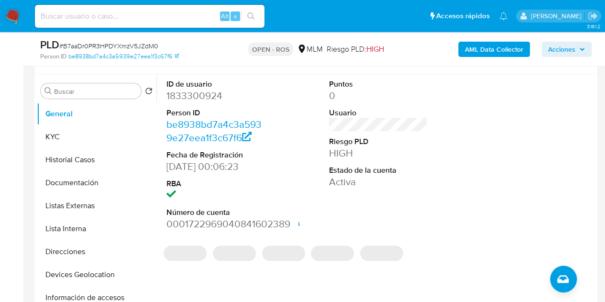
scroll to position [174, 0]
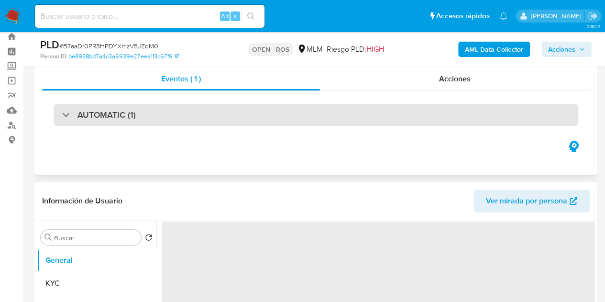
select select "10"
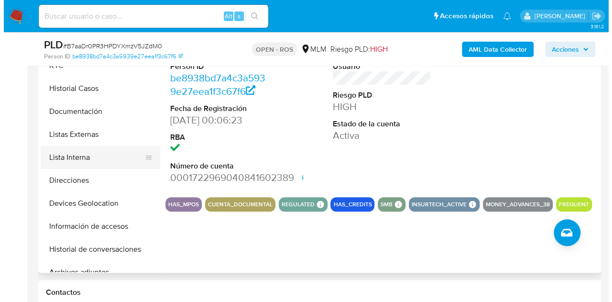
scroll to position [25, 0]
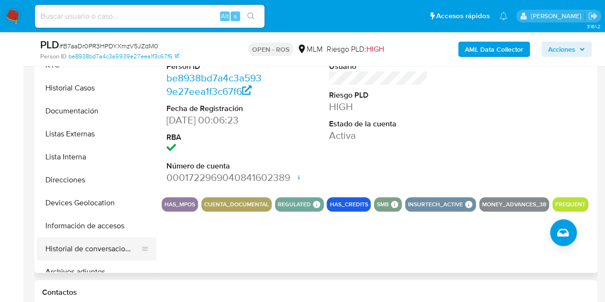
click at [86, 248] on button "Historial de conversaciones" at bounding box center [93, 248] width 112 height 23
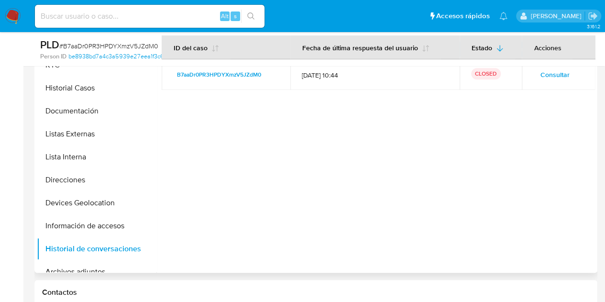
click at [552, 75] on span "Consultar" at bounding box center [554, 74] width 29 height 13
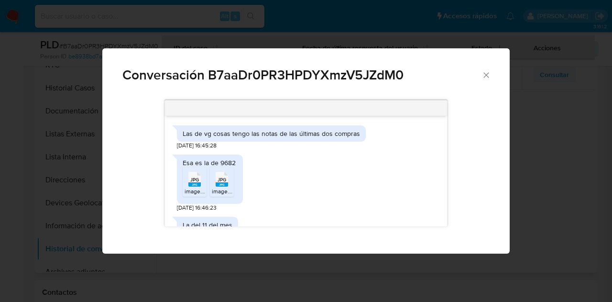
scroll to position [427, 0]
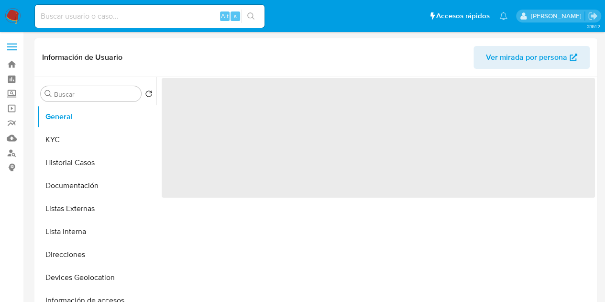
select select "10"
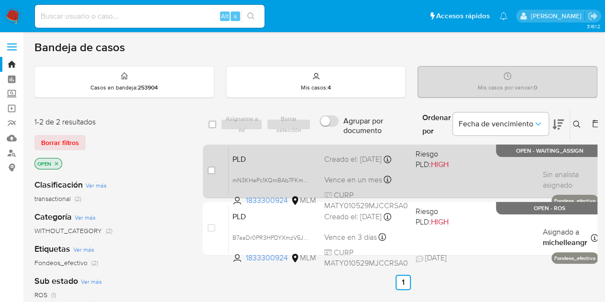
click at [434, 181] on div "PLD mN3KHePc1KQmBAb7FKmZ7EoZ 1833300924 MLM Riesgo PLD: HIGH Creado el: [DATE] …" at bounding box center [414, 171] width 370 height 48
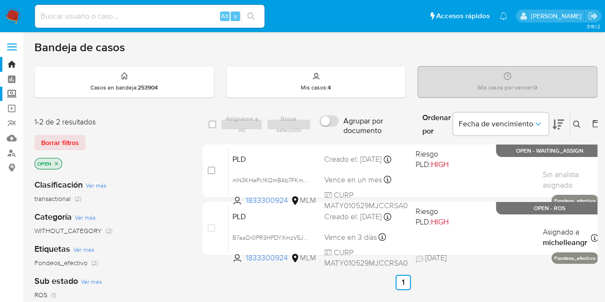
click at [10, 95] on label "Screening" at bounding box center [57, 94] width 114 height 15
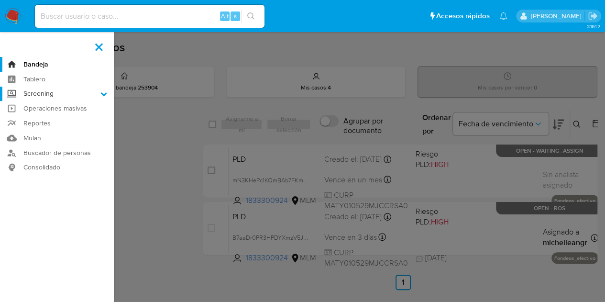
click at [0, 0] on input "Screening" at bounding box center [0, 0] width 0 height 0
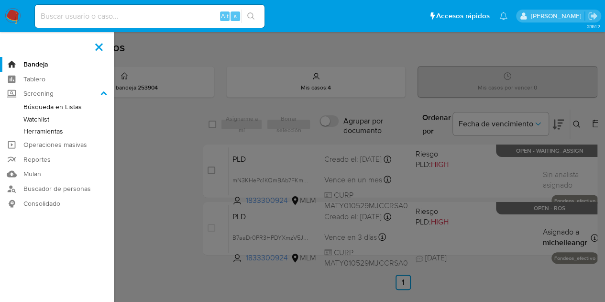
click at [52, 129] on link "Herramientas" at bounding box center [57, 131] width 114 height 12
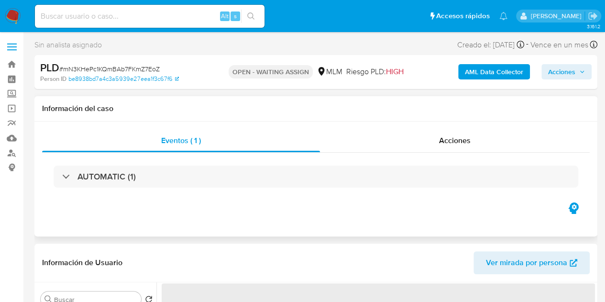
select select "10"
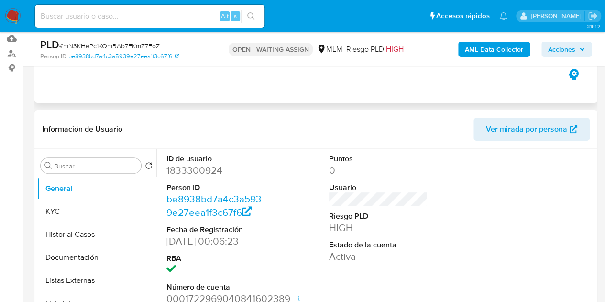
scroll to position [99, 0]
click at [116, 18] on input at bounding box center [150, 16] width 230 height 12
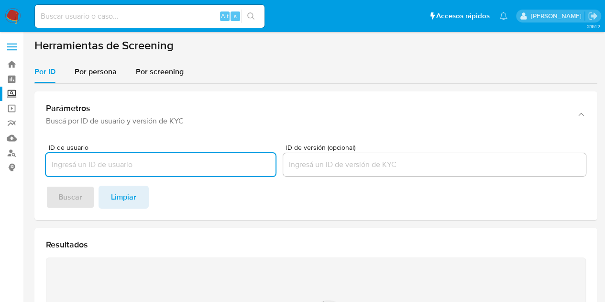
click at [82, 164] on input "ID de usuario" at bounding box center [161, 164] width 230 height 12
type input "[PERSON_NAME]"
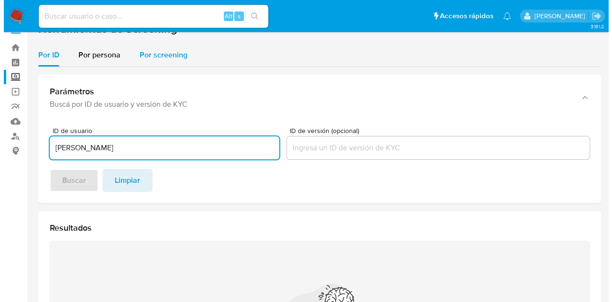
scroll to position [17, 0]
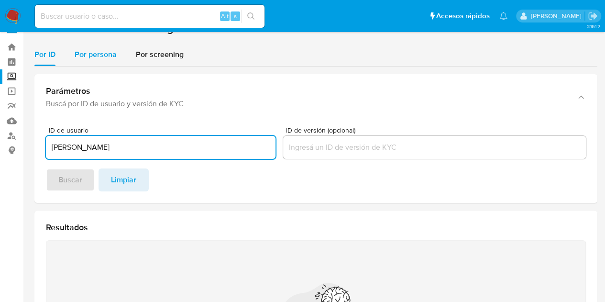
click at [91, 44] on div "Por persona" at bounding box center [96, 54] width 42 height 23
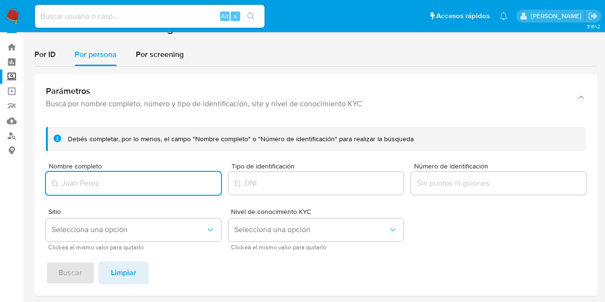
click at [81, 196] on div "Nombre completo" at bounding box center [133, 180] width 175 height 34
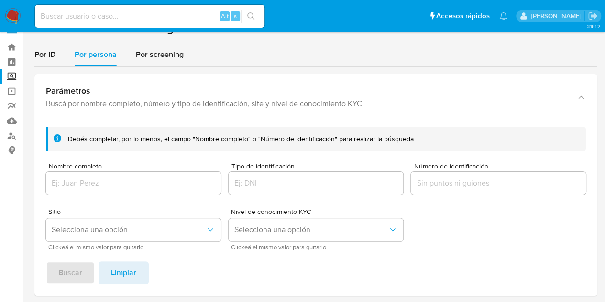
click at [99, 183] on input "Nombre completo" at bounding box center [133, 183] width 175 height 12
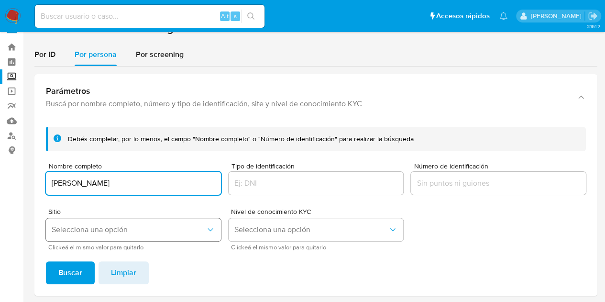
type input "[PERSON_NAME]"
click at [165, 227] on span "Selecciona una opción" at bounding box center [129, 230] width 154 height 10
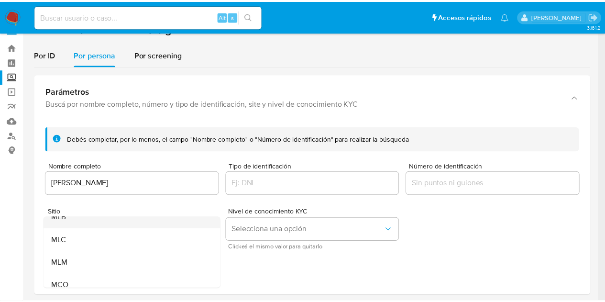
scroll to position [34, 0]
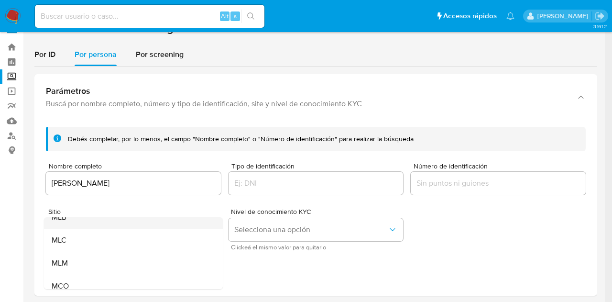
click at [99, 262] on div "MLM" at bounding box center [131, 263] width 158 height 23
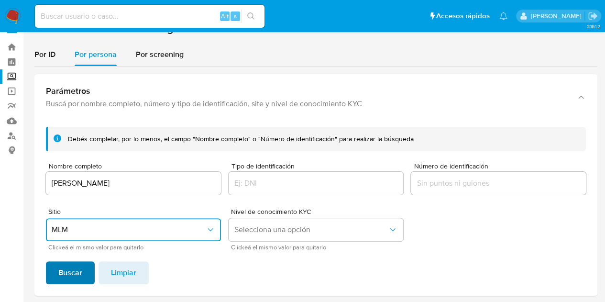
click at [67, 270] on span "Buscar" at bounding box center [70, 272] width 24 height 21
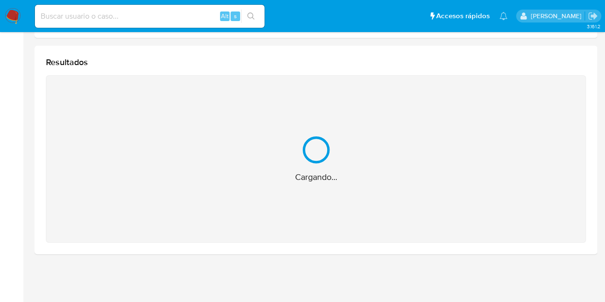
scroll to position [123, 0]
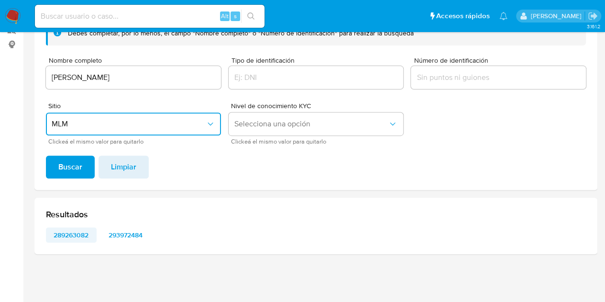
click at [71, 232] on span "289263082" at bounding box center [71, 234] width 37 height 13
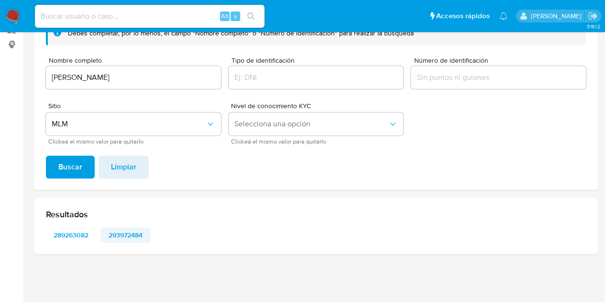
click at [119, 237] on span "293972484" at bounding box center [125, 234] width 37 height 13
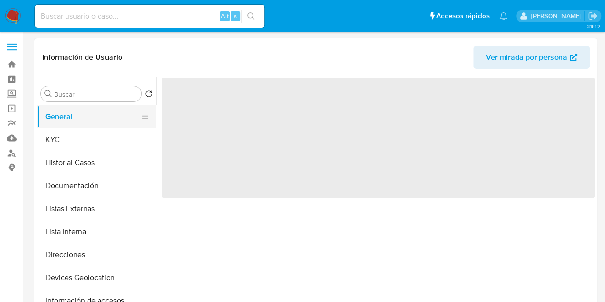
click at [92, 123] on button "General" at bounding box center [93, 116] width 112 height 23
select select "10"
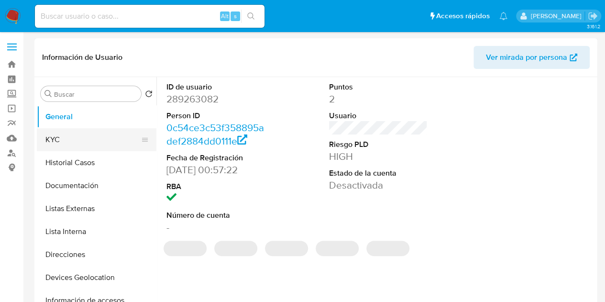
click at [92, 142] on button "KYC" at bounding box center [93, 139] width 112 height 23
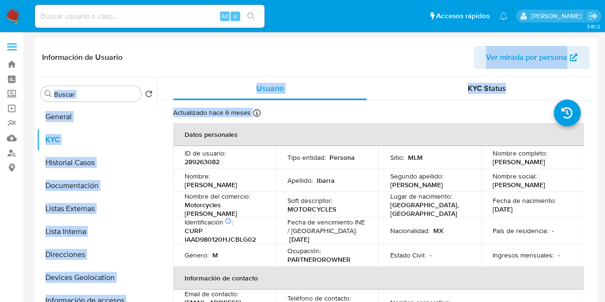
drag, startPoint x: 162, startPoint y: 126, endPoint x: 167, endPoint y: 26, distance: 99.6
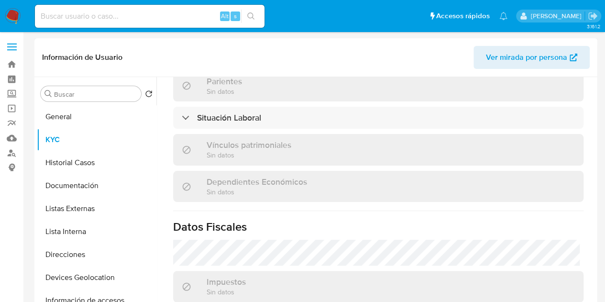
scroll to position [493, 0]
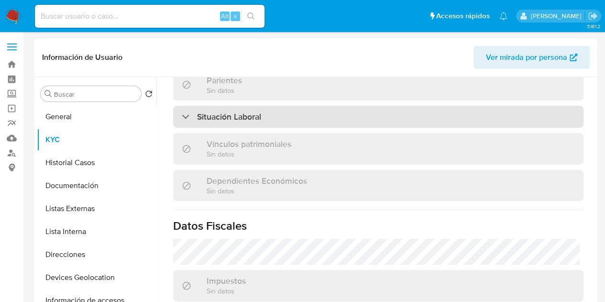
click at [247, 114] on h3 "Situación Laboral" at bounding box center [229, 116] width 64 height 11
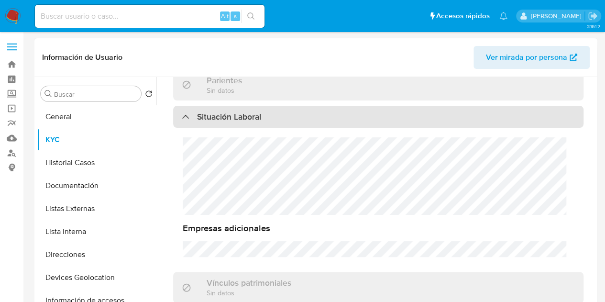
click at [247, 114] on h3 "Situación Laboral" at bounding box center [229, 116] width 64 height 11
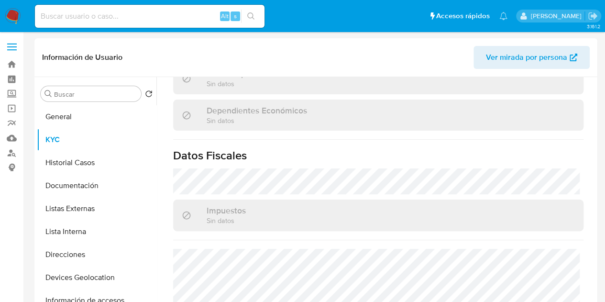
scroll to position [562, 0]
click at [98, 159] on button "Historial Casos" at bounding box center [93, 162] width 112 height 23
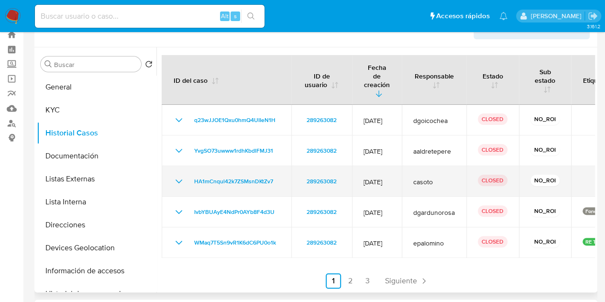
scroll to position [31, 0]
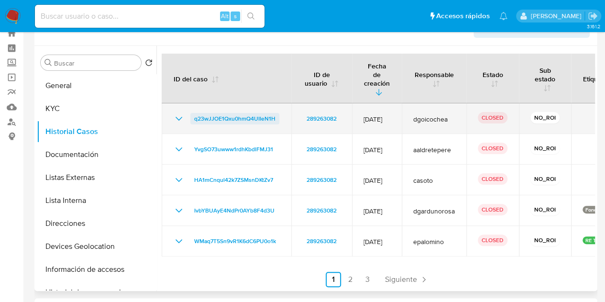
click at [232, 113] on span "q23wJJOE1Qxu0hmQ4UIIeN1H" at bounding box center [234, 118] width 81 height 11
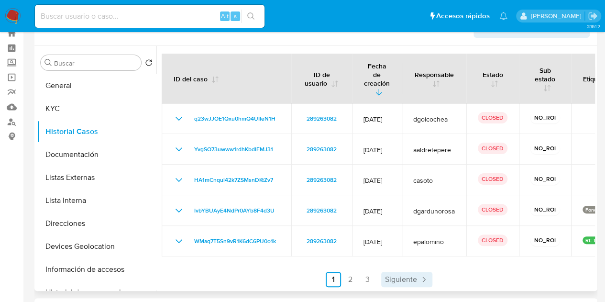
click at [405, 275] on span "Siguiente" at bounding box center [401, 279] width 32 height 8
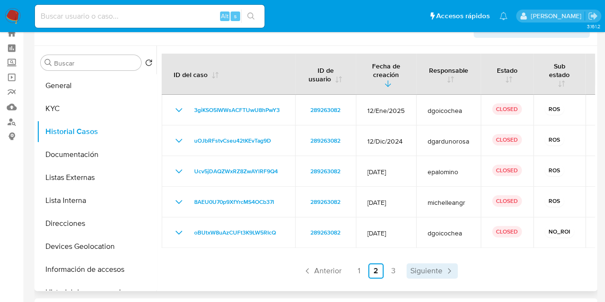
click at [406, 267] on link "Siguiente" at bounding box center [431, 270] width 51 height 15
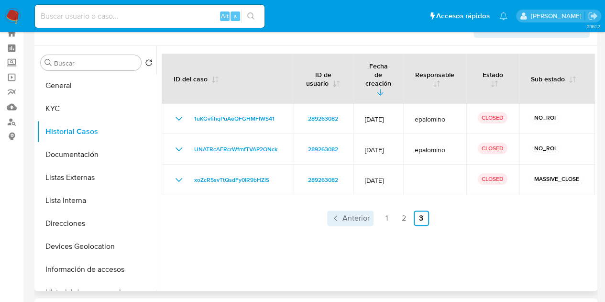
click at [338, 213] on icon "Paginación" at bounding box center [336, 218] width 10 height 10
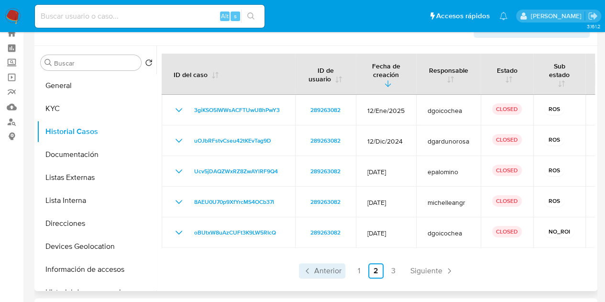
click at [319, 267] on span "Anterior" at bounding box center [327, 271] width 27 height 8
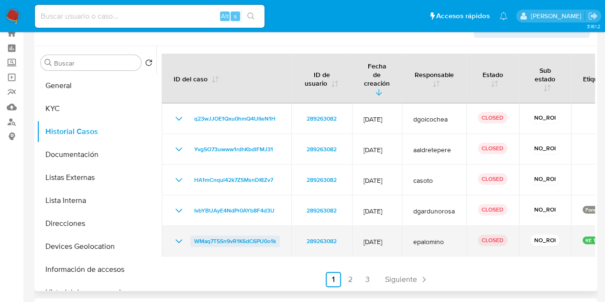
click at [257, 235] on span "WMaq7T5Sn9vR1K6dC6PU0o1k" at bounding box center [235, 240] width 82 height 11
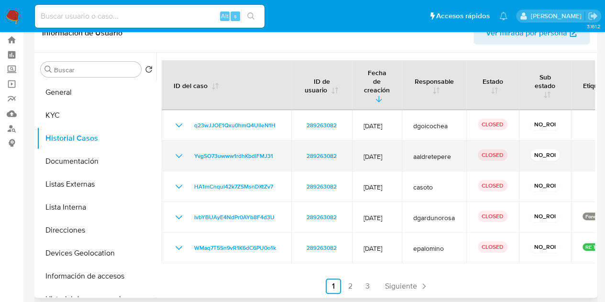
scroll to position [25, 0]
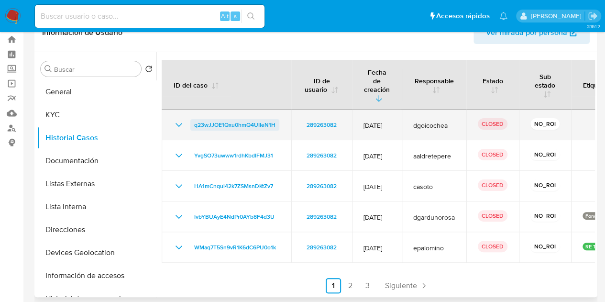
click at [254, 119] on span "q23wJJOE1Qxu0hmQ4UIIeN1H" at bounding box center [234, 124] width 81 height 11
click at [211, 119] on span "q23wJJOE1Qxu0hmQ4UIIeN1H" at bounding box center [234, 124] width 81 height 11
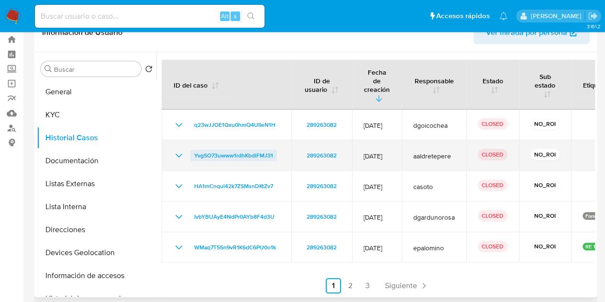
click at [244, 150] on span "YvgSO73uwww1rdhKbdlFMJ31" at bounding box center [233, 155] width 79 height 11
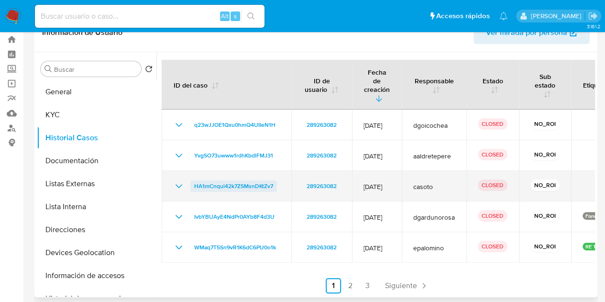
click at [241, 180] on span "HA1mCnqul42k7ZSMsnDKtZv7" at bounding box center [233, 185] width 79 height 11
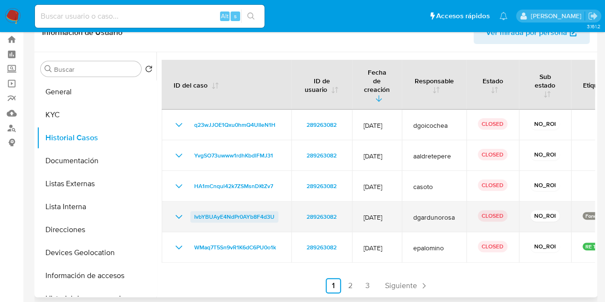
click at [257, 211] on span "IvbYBUAyE4NdPr0AYb8F4d3U" at bounding box center [234, 216] width 80 height 11
click at [255, 211] on span "IvbYBUAyE4NdPr0AYb8F4d3U" at bounding box center [234, 216] width 80 height 11
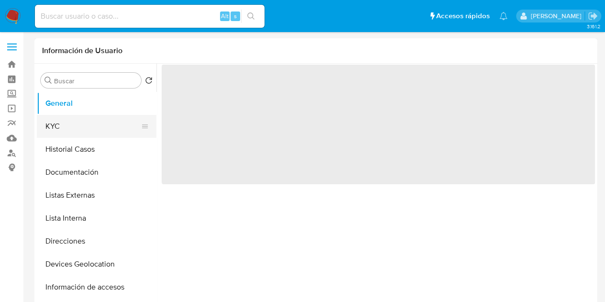
click at [68, 128] on button "KYC" at bounding box center [93, 126] width 112 height 23
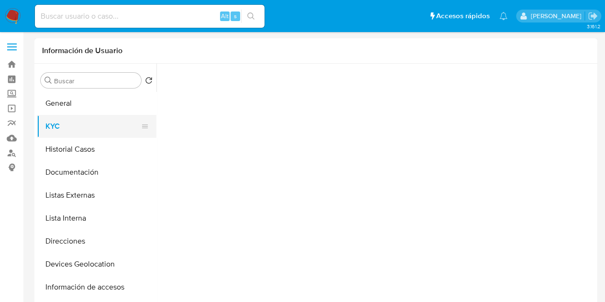
select select "10"
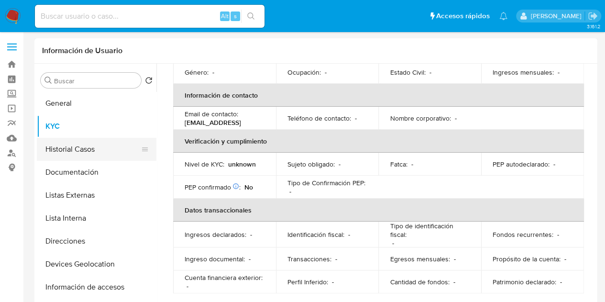
click at [102, 145] on button "Historial Casos" at bounding box center [93, 149] width 112 height 23
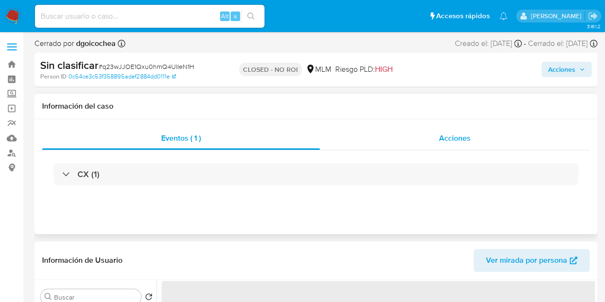
select select "10"
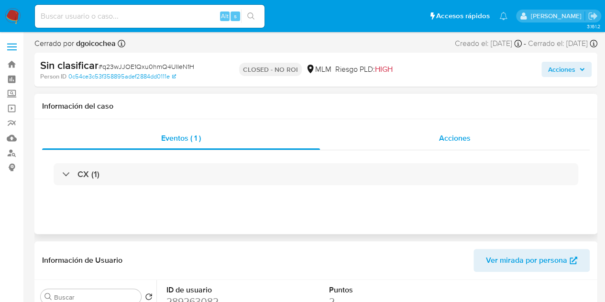
click at [455, 137] on span "Acciones" at bounding box center [455, 137] width 32 height 11
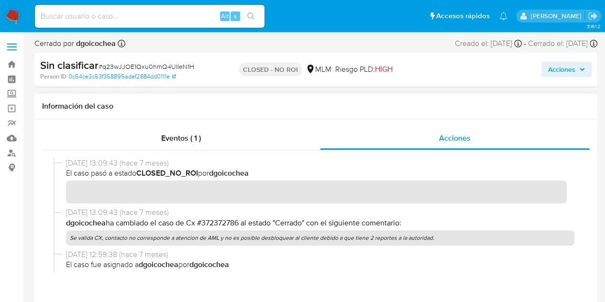
click at [163, 151] on div at bounding box center [316, 215] width 548 height 130
click at [173, 147] on div "Eventos ( 1 )" at bounding box center [181, 138] width 278 height 23
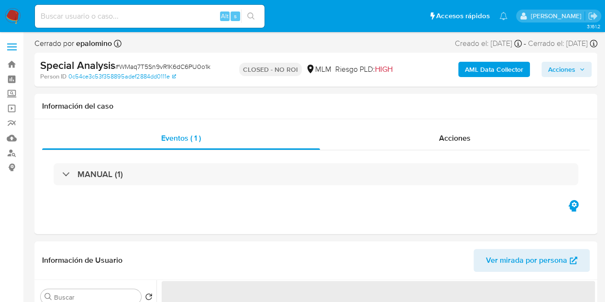
select select "10"
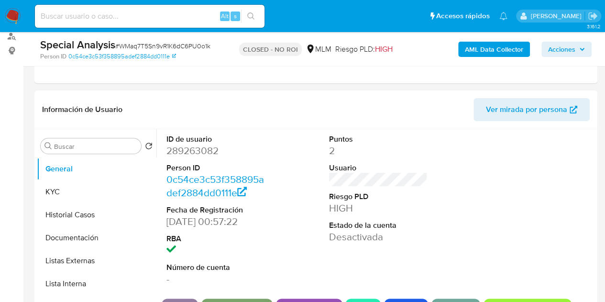
scroll to position [116, 0]
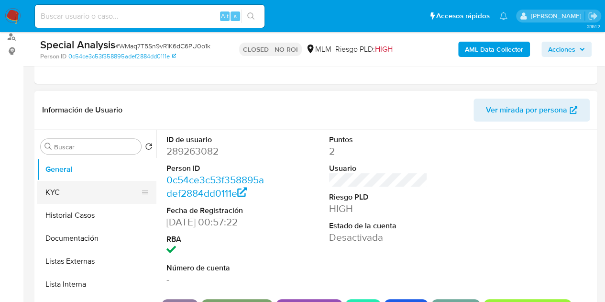
click at [87, 187] on button "KYC" at bounding box center [93, 192] width 112 height 23
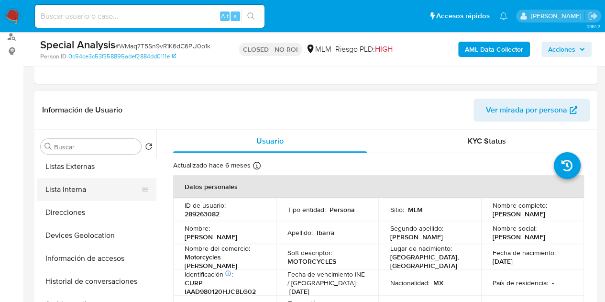
scroll to position [0, 0]
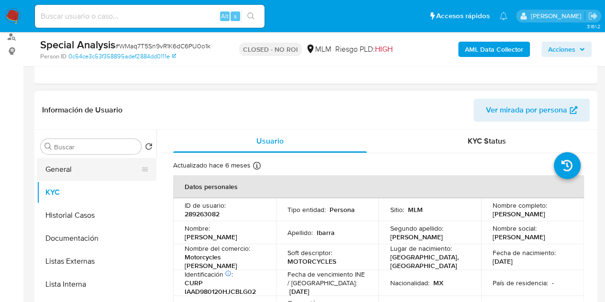
click at [88, 178] on button "General" at bounding box center [93, 169] width 112 height 23
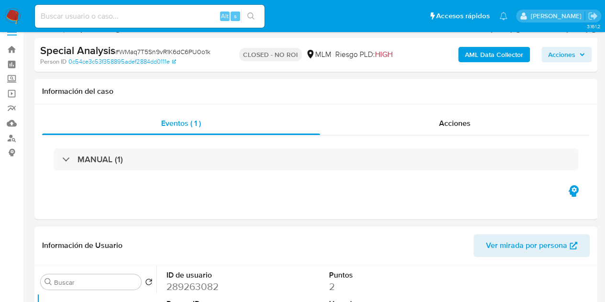
scroll to position [3, 0]
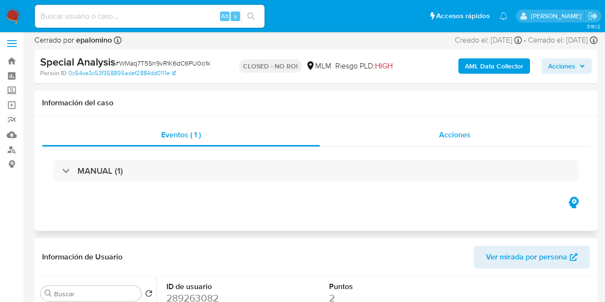
click at [440, 138] on span "Acciones" at bounding box center [455, 134] width 32 height 11
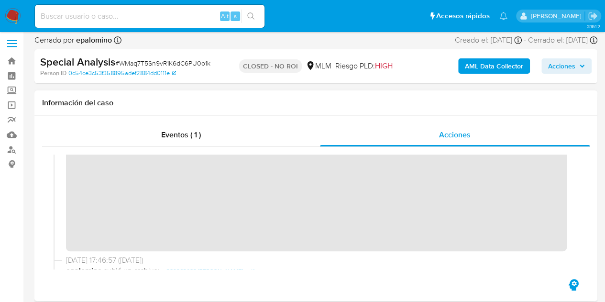
scroll to position [179, 0]
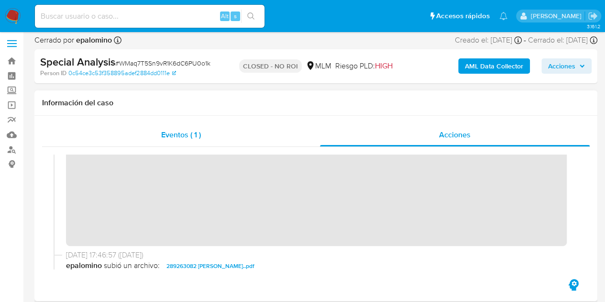
click at [192, 132] on span "Eventos ( 1 )" at bounding box center [181, 134] width 40 height 11
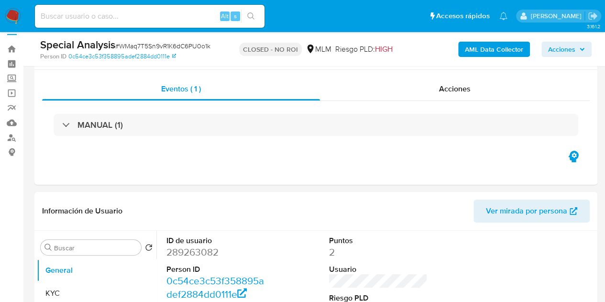
scroll to position [0, 0]
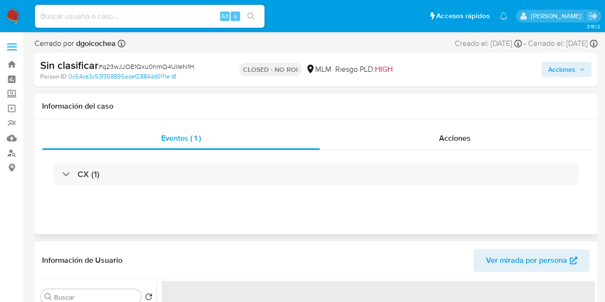
select select "10"
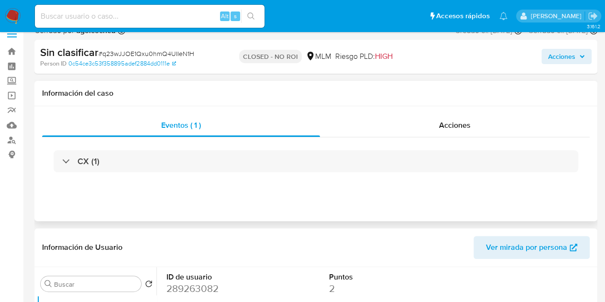
scroll to position [14, 0]
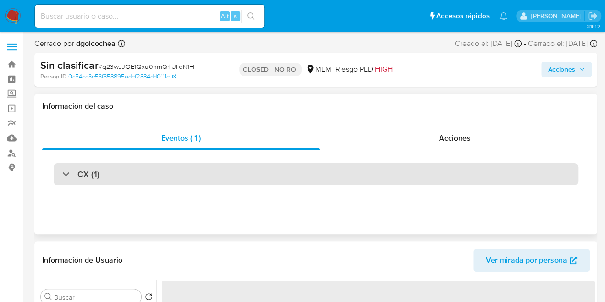
select select "10"
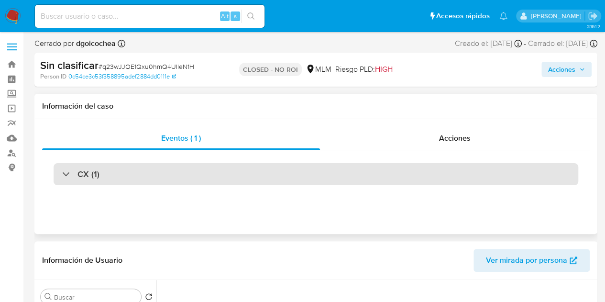
click at [94, 166] on div "CX (1)" at bounding box center [316, 174] width 525 height 22
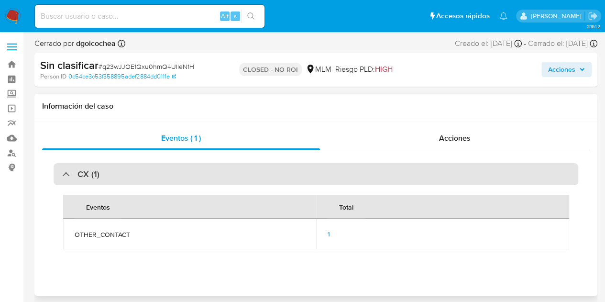
click at [94, 166] on div "CX (1)" at bounding box center [316, 174] width 525 height 22
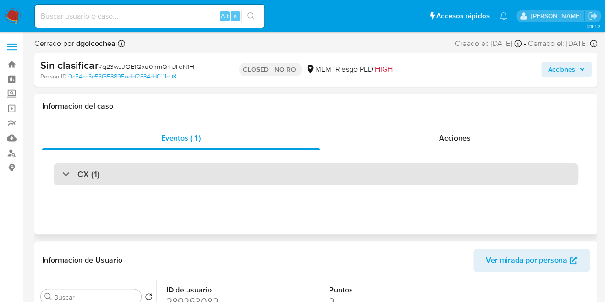
click at [94, 166] on div "CX (1)" at bounding box center [316, 174] width 525 height 22
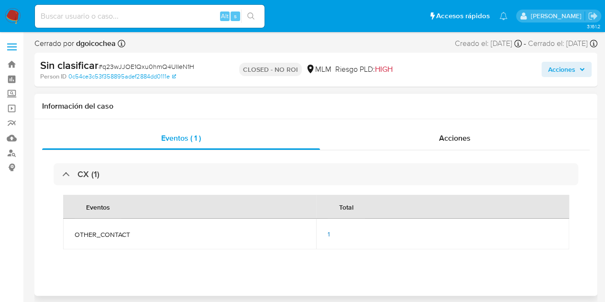
click at [329, 234] on span "1" at bounding box center [329, 234] width 2 height 10
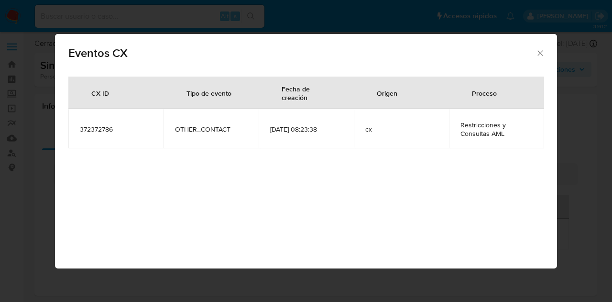
click at [537, 50] on icon "Cerrar" at bounding box center [541, 53] width 10 height 10
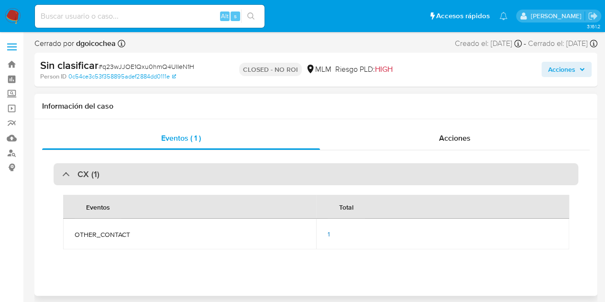
click at [68, 174] on div "CX (1)" at bounding box center [80, 174] width 37 height 11
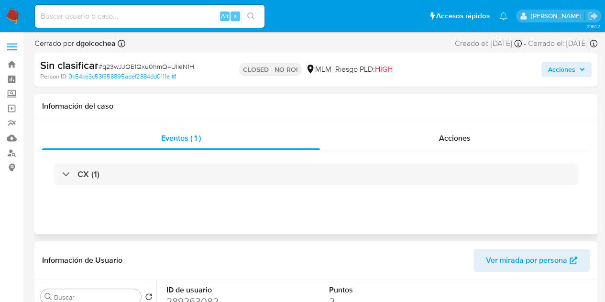
click at [441, 154] on div "CX (1)" at bounding box center [316, 174] width 548 height 48
click at [442, 151] on div "CX (1)" at bounding box center [316, 174] width 548 height 48
click at [446, 145] on div "Acciones" at bounding box center [455, 138] width 270 height 23
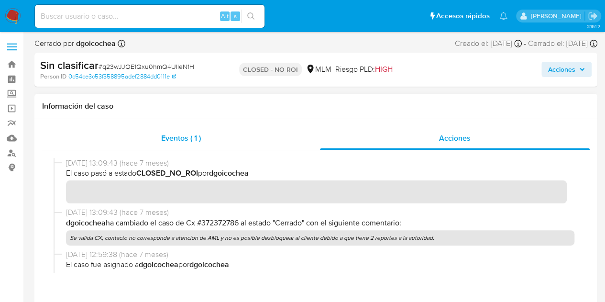
click at [173, 134] on span "Eventos ( 1 )" at bounding box center [181, 137] width 40 height 11
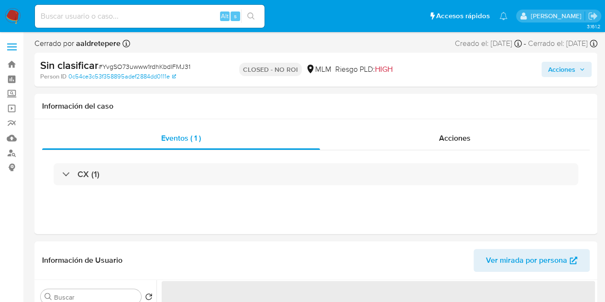
select select "10"
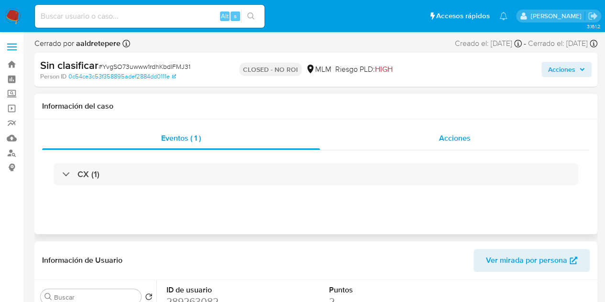
click at [449, 136] on span "Acciones" at bounding box center [455, 137] width 32 height 11
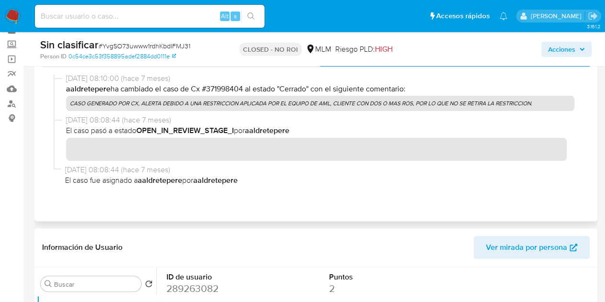
scroll to position [50, 0]
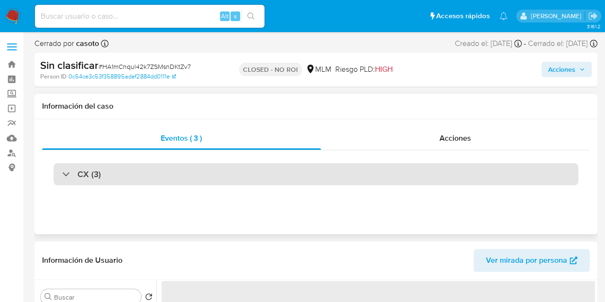
select select "10"
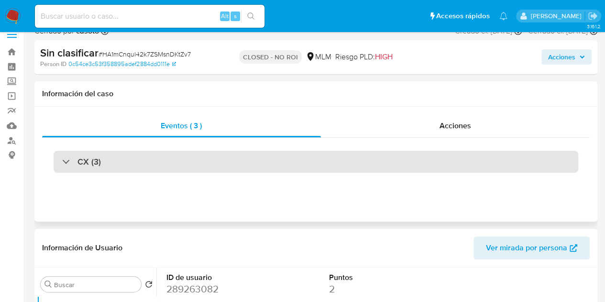
scroll to position [13, 0]
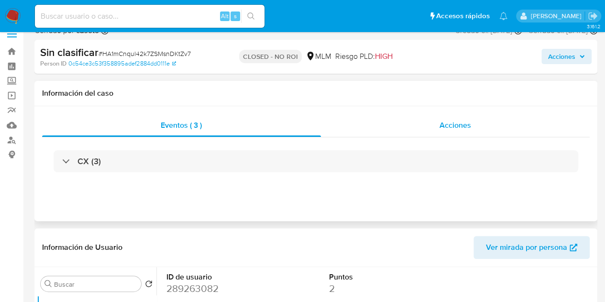
click at [456, 129] on span "Acciones" at bounding box center [455, 125] width 32 height 11
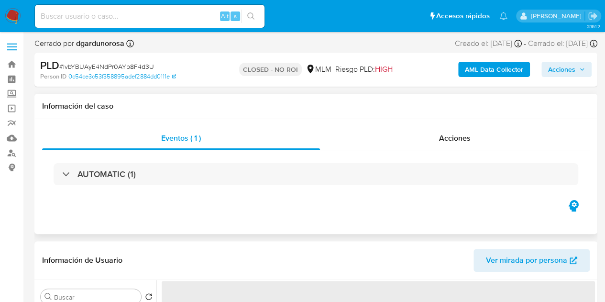
select select "10"
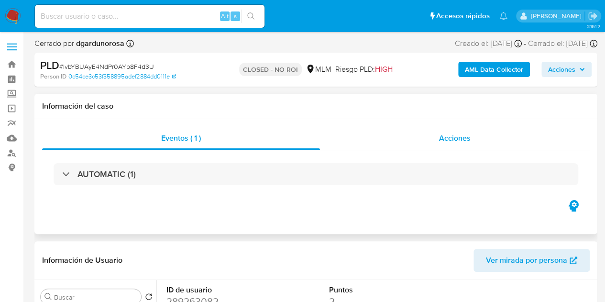
click at [453, 143] on span "Acciones" at bounding box center [455, 137] width 32 height 11
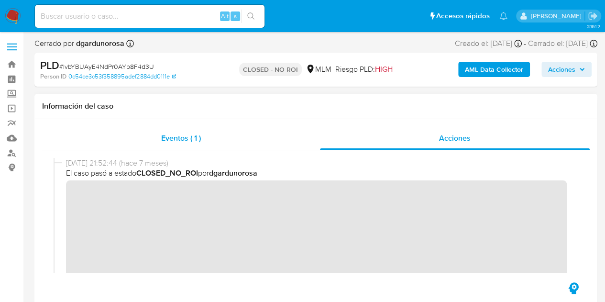
click at [176, 138] on span "Eventos ( 1 )" at bounding box center [181, 137] width 40 height 11
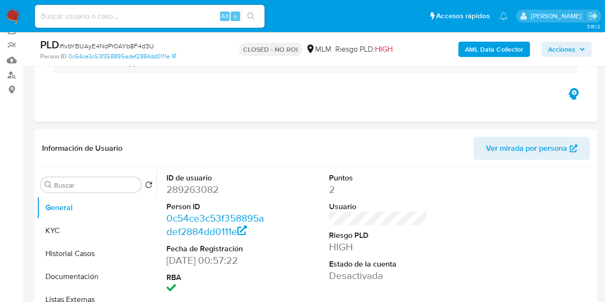
scroll to position [77, 0]
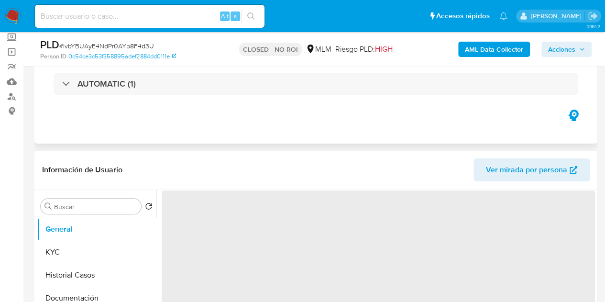
select select "10"
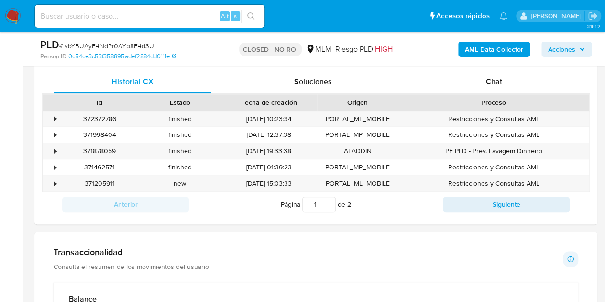
scroll to position [461, 0]
